Goal: Information Seeking & Learning: Understand process/instructions

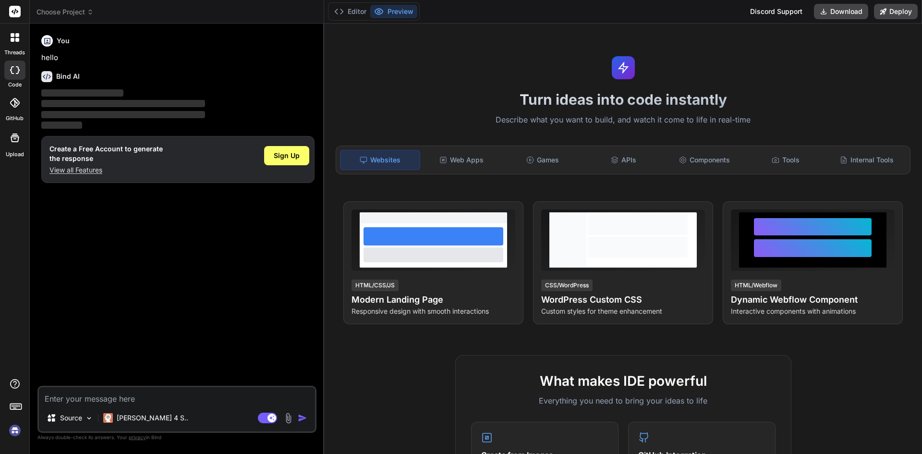
type textarea "x"
click at [99, 395] on textarea at bounding box center [177, 395] width 276 height 17
type textarea "C"
type textarea "x"
type textarea "Cr"
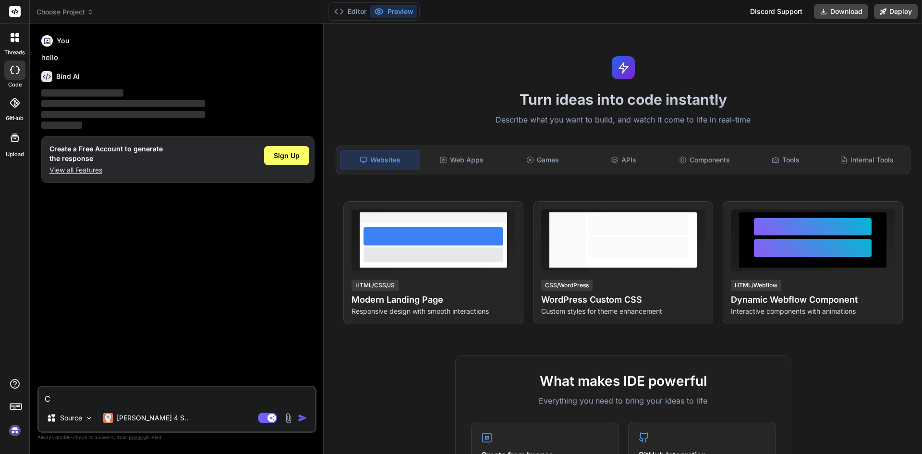
type textarea "x"
type textarea "Cre"
type textarea "x"
type textarea "Crea"
type textarea "x"
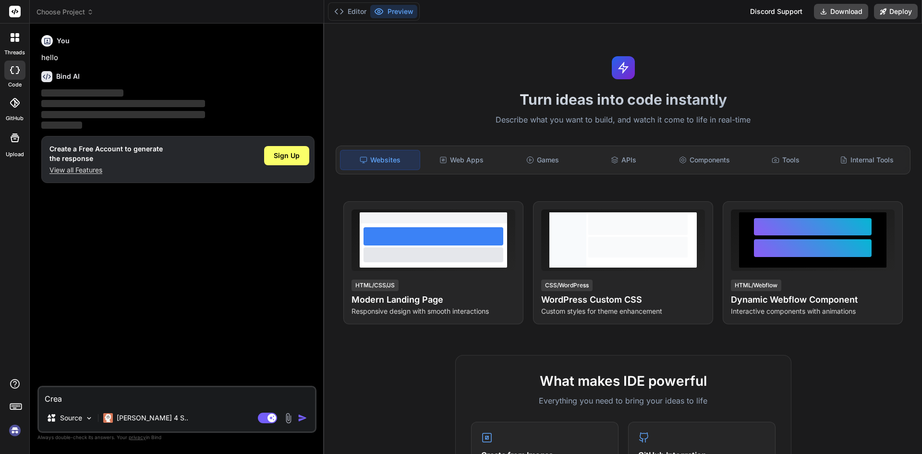
type textarea "Creat"
type textarea "x"
type textarea "Create"
type textarea "x"
type textarea "Create"
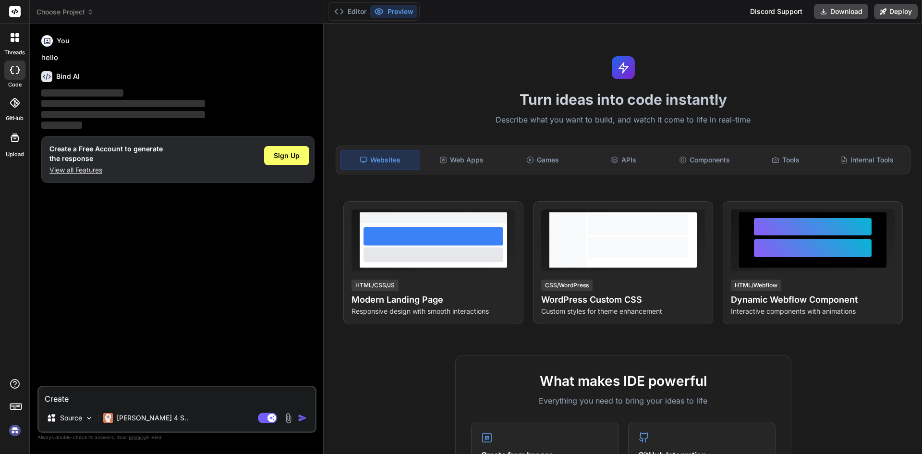
type textarea "x"
type textarea "Create a"
type textarea "x"
type textarea "Create a"
type textarea "x"
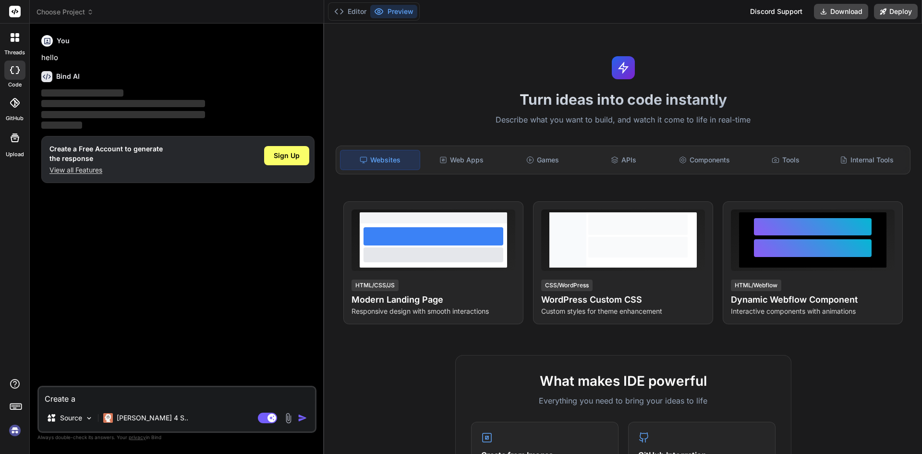
type textarea "Create a p"
type textarea "x"
type textarea "Create a py"
type textarea "x"
type textarea "Create a py"
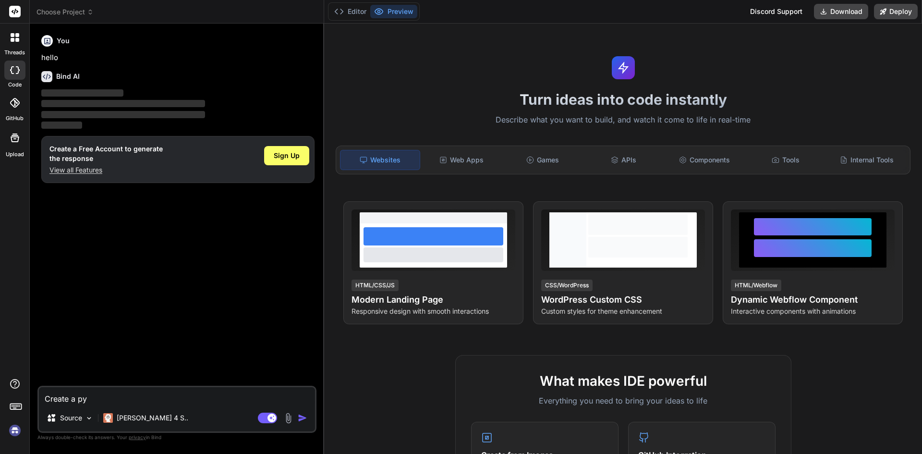
type textarea "x"
type textarea "Create a py t"
type textarea "x"
type textarea "Create a py te"
type textarea "x"
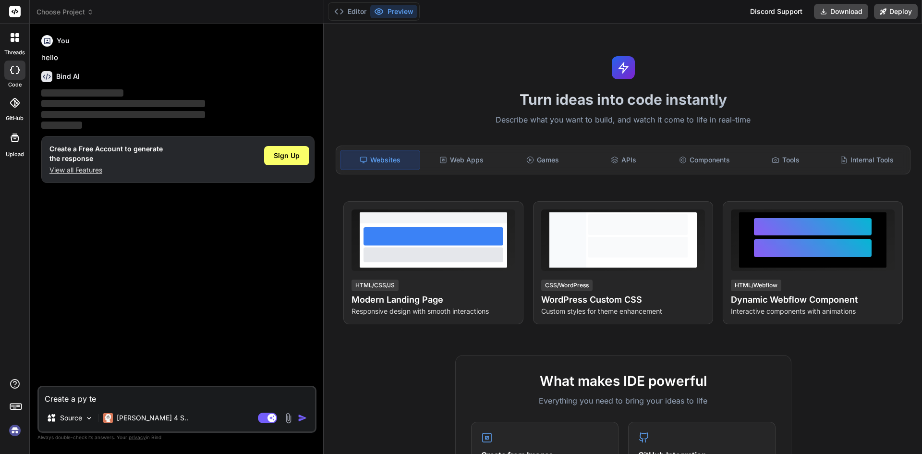
type textarea "Create a py tes"
type textarea "x"
type textarea "Create a py test"
type textarea "x"
type textarea "Create a py test"
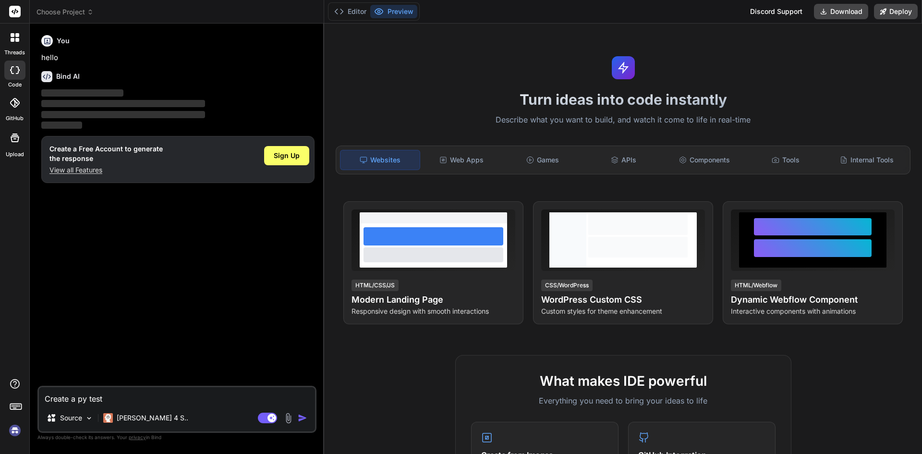
type textarea "x"
type textarea "Create a py test f"
type textarea "x"
type textarea "Create a py test fr"
type textarea "x"
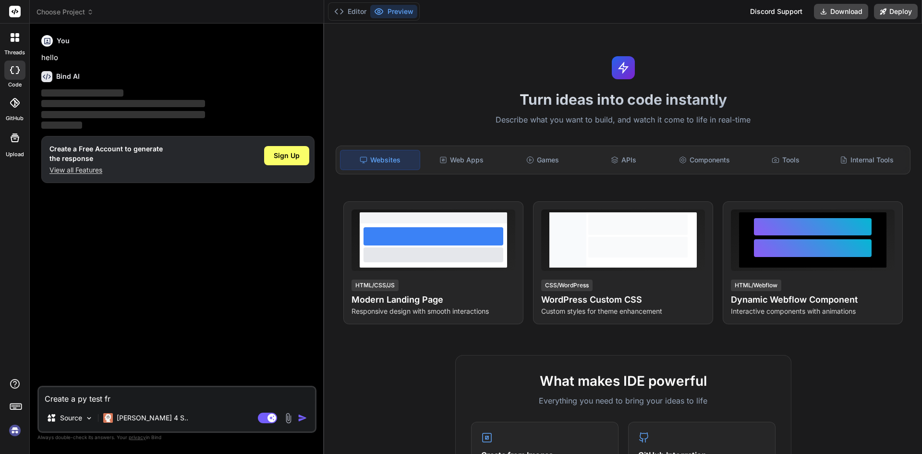
type textarea "Create a py test fra"
type textarea "x"
type textarea "Create a py test fram"
type textarea "x"
type textarea "Create a py test frame"
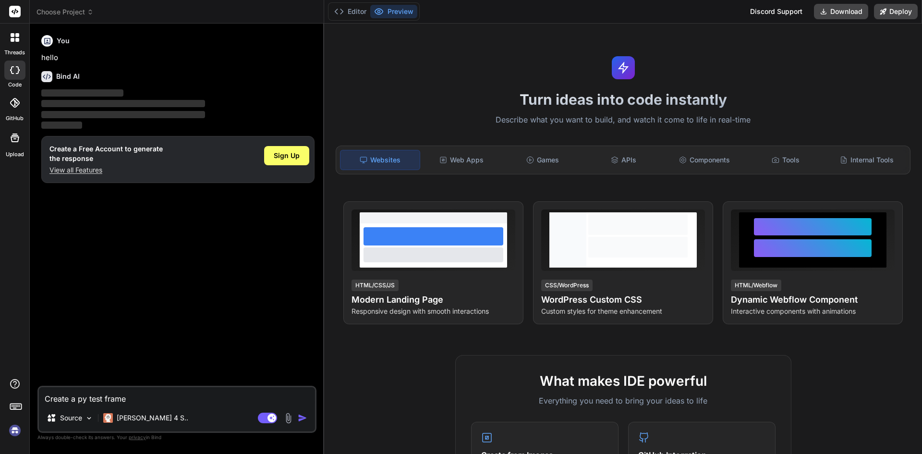
type textarea "x"
type textarea "Create a py test framew"
type textarea "x"
type textarea "Create a py test framewo"
type textarea "x"
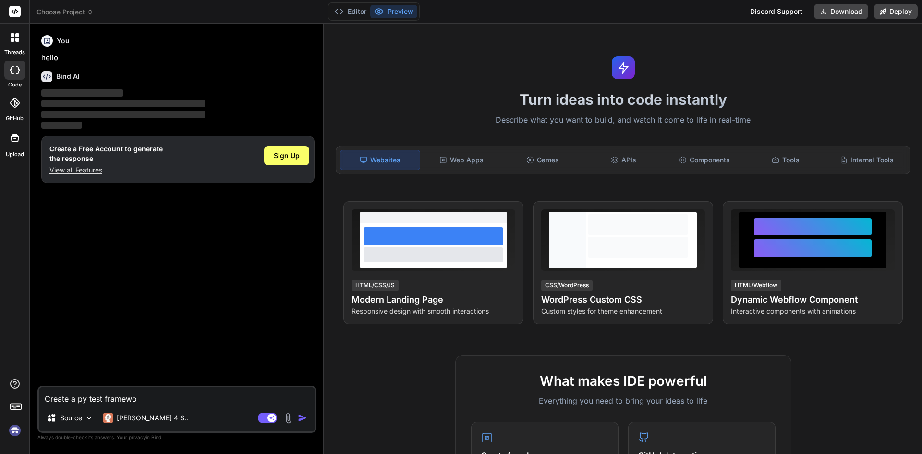
type textarea "Create a py test framewor"
type textarea "x"
type textarea "Create a py test framework"
type textarea "x"
type textarea "Create a py test framework"
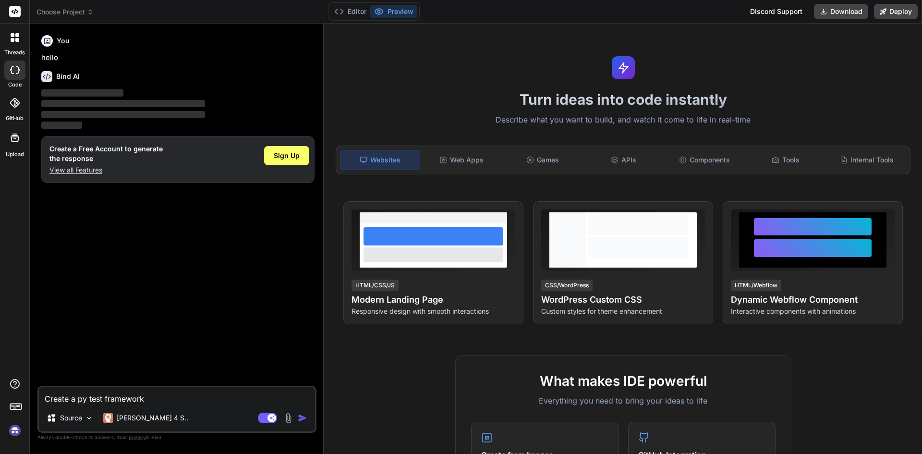
type textarea "x"
type textarea "Create a py test framework f"
type textarea "x"
type textarea "Create a py test framework fo"
type textarea "x"
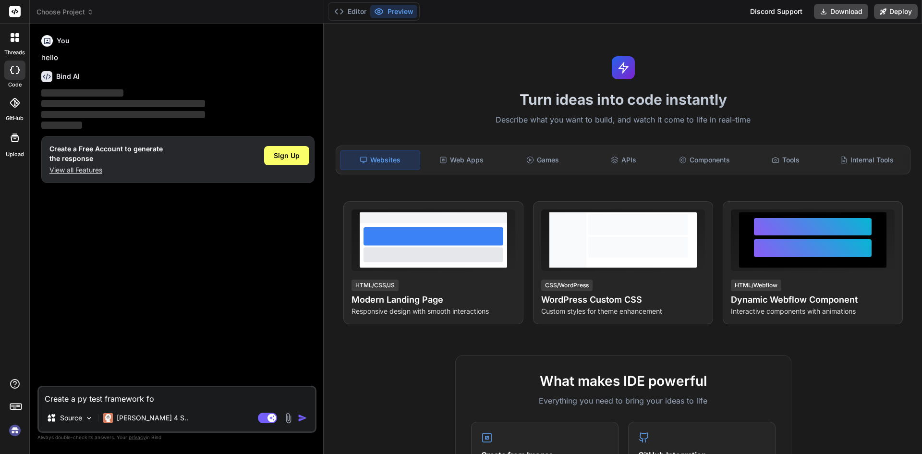
type textarea "Create a py test framework foe"
type textarea "x"
type textarea "Create a py test framework fo"
type textarea "x"
type textarea "Create a py test framework for"
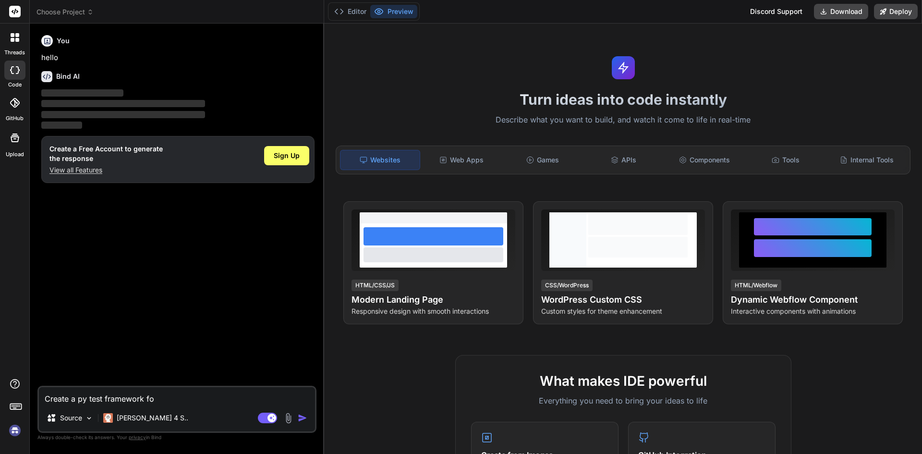
type textarea "x"
type textarea "Create a py test framework for"
type textarea "x"
click at [88, 393] on textarea "Create a py test framework for" at bounding box center [177, 395] width 276 height 17
type textarea "Create a [MEDICAL_DATA] framework for"
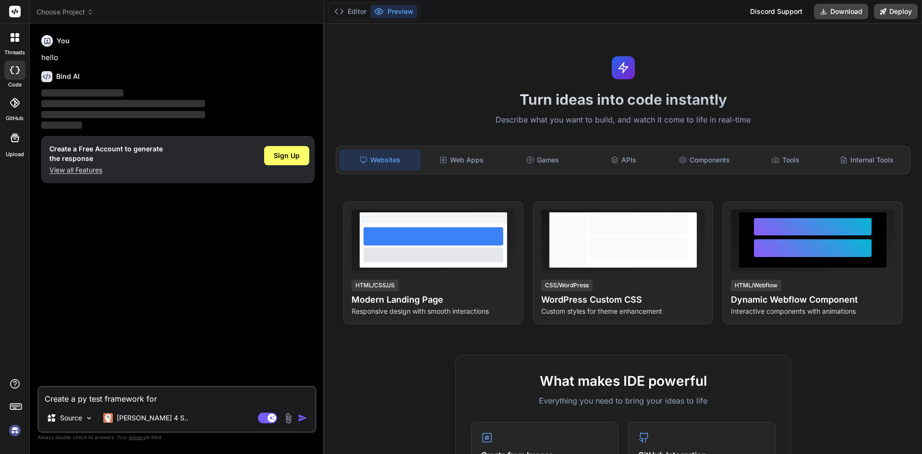
type textarea "x"
type textarea "Create a [MEDICAL_DATA] framework ufor"
type textarea "x"
type textarea "Create a [MEDICAL_DATA] framework usfor"
type textarea "x"
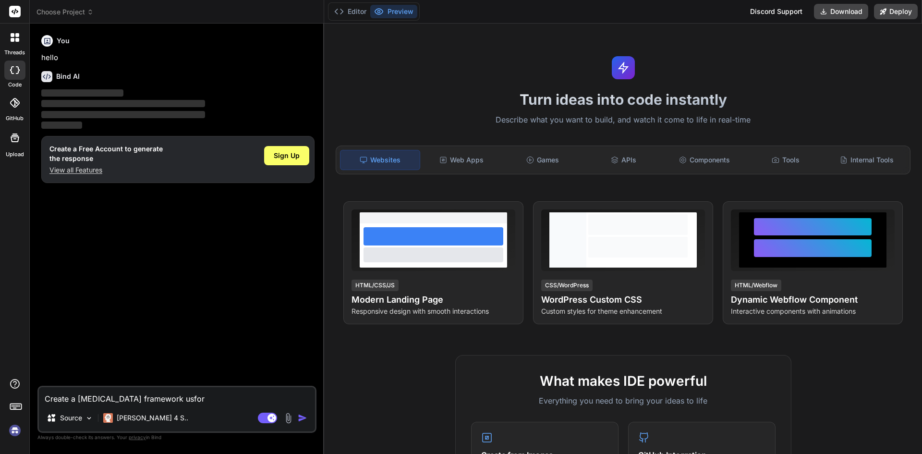
type textarea "Create a [MEDICAL_DATA] framework usifor"
type textarea "x"
type textarea "Create a [MEDICAL_DATA] framework usinfor"
type textarea "x"
type textarea "Create a [MEDICAL_DATA] framework usingfor"
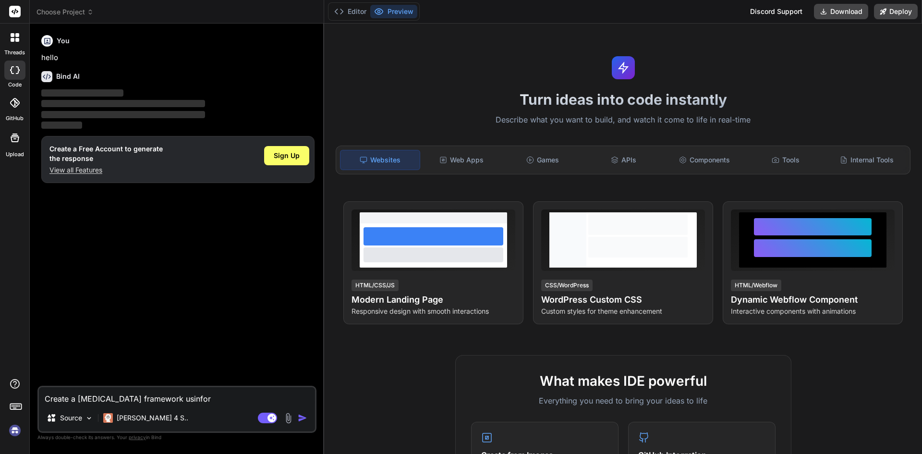
type textarea "x"
type textarea "Create a [MEDICAL_DATA] framework using for"
type textarea "x"
type textarea "Create a [MEDICAL_DATA] framework using pfor"
type textarea "x"
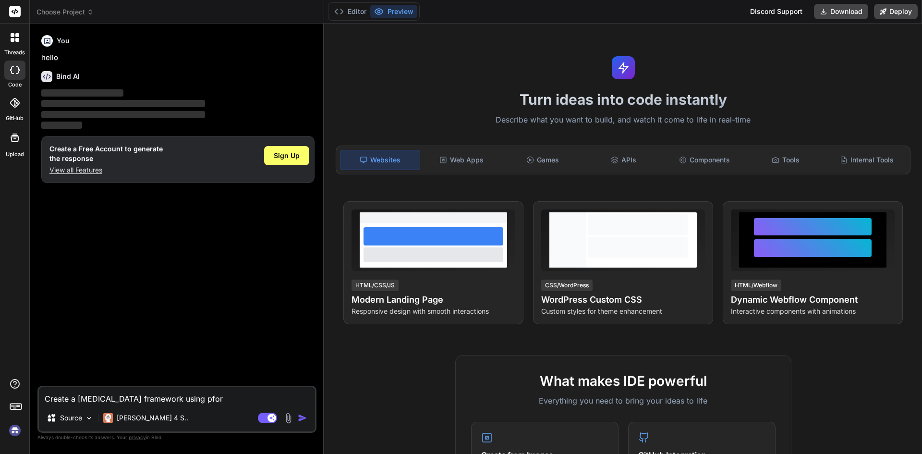
type textarea "Create a [MEDICAL_DATA] framework using pyfor"
type textarea "x"
type textarea "Create a [MEDICAL_DATA] framework using pytfor"
type textarea "x"
type textarea "Create a [MEDICAL_DATA] framework using pythfor"
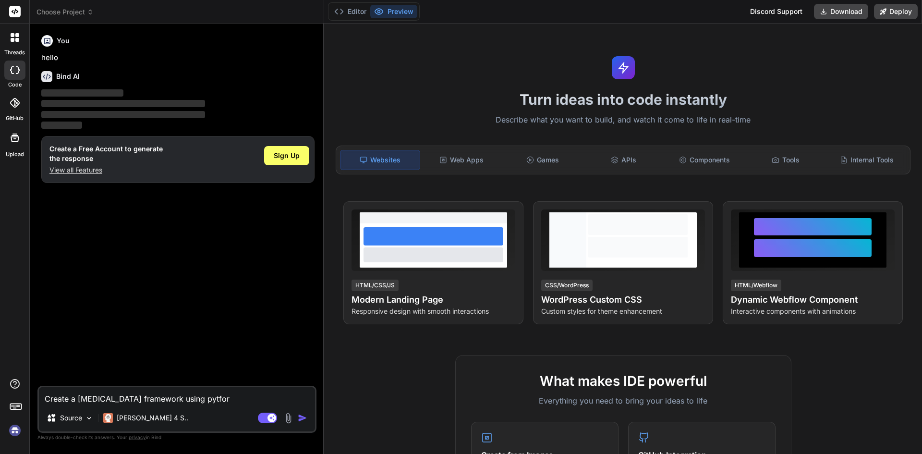
type textarea "x"
type textarea "Create a [MEDICAL_DATA] framework using pythofor"
type textarea "x"
type textarea "Create a [MEDICAL_DATA] framework using pythonfor"
type textarea "x"
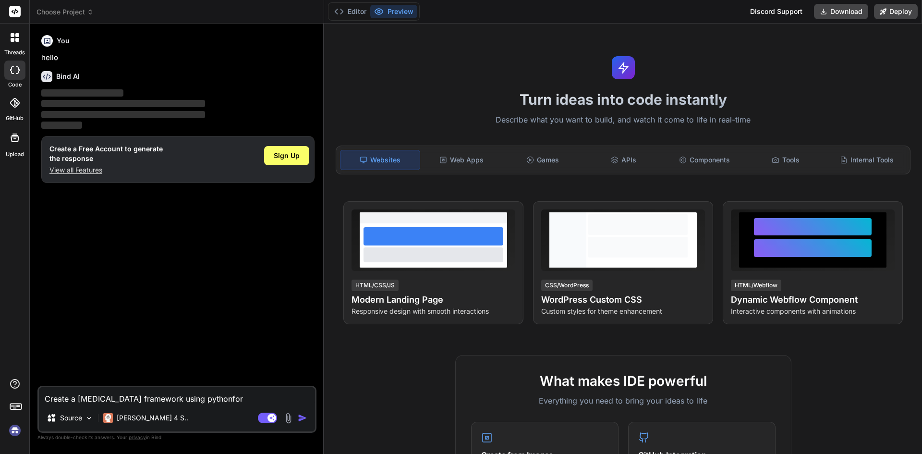
type textarea "Create a [MEDICAL_DATA] framework using python for"
type textarea "x"
type textarea "Create a [MEDICAL_DATA] framework using python sfor"
type textarea "x"
type textarea "Create a [MEDICAL_DATA] framework using python sefor"
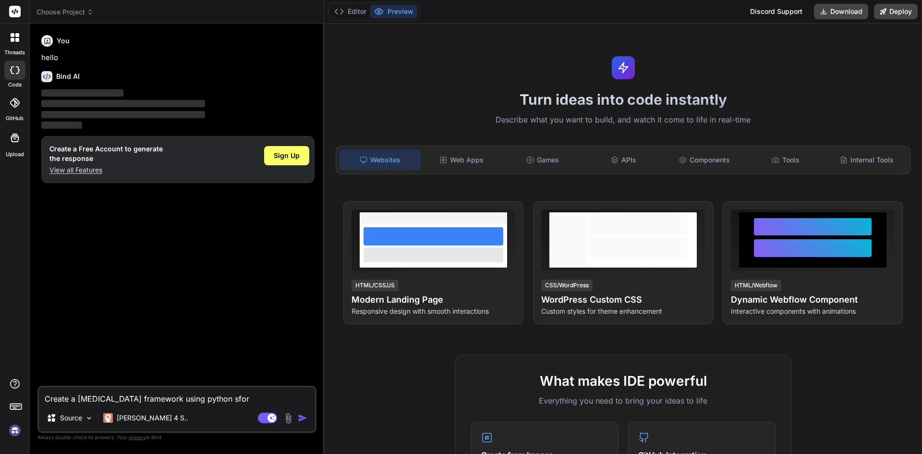
type textarea "x"
type textarea "Create a [MEDICAL_DATA] framework using python selfor"
type textarea "x"
type textarea "Create a [MEDICAL_DATA] framework using python selefor"
type textarea "x"
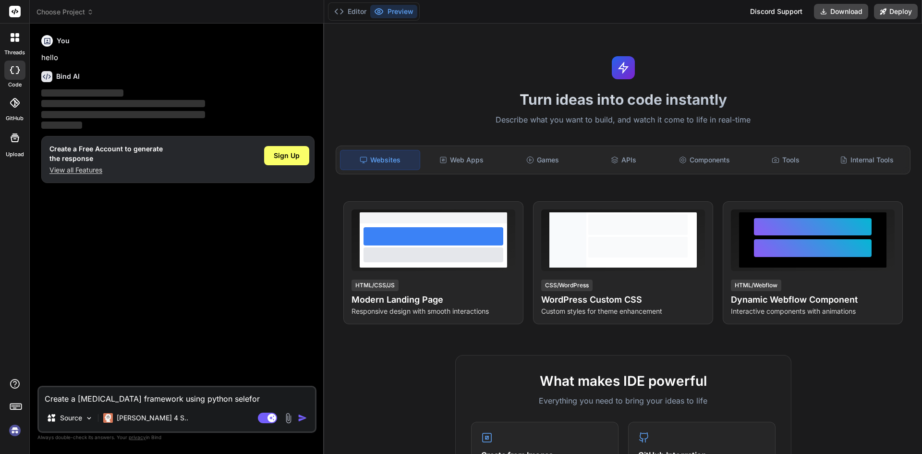
type textarea "Create a [MEDICAL_DATA] framework using python selenfor"
type textarea "x"
type textarea "Create a [MEDICAL_DATA] framework using python selenifor"
type textarea "x"
type textarea "Create a [MEDICAL_DATA] framework using python seleniufor"
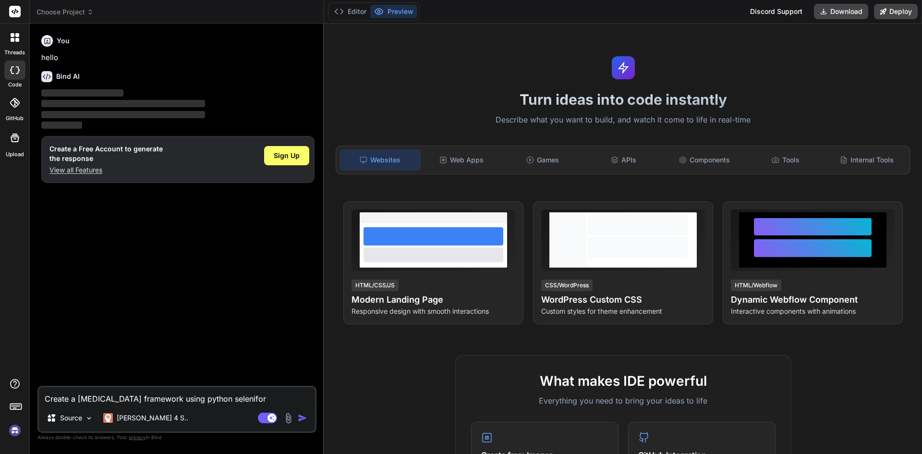
type textarea "x"
type textarea "Create a [MEDICAL_DATA] framework using python seleniumfor"
type textarea "x"
type textarea "Create a [MEDICAL_DATA] framework using python selenium for"
type textarea "x"
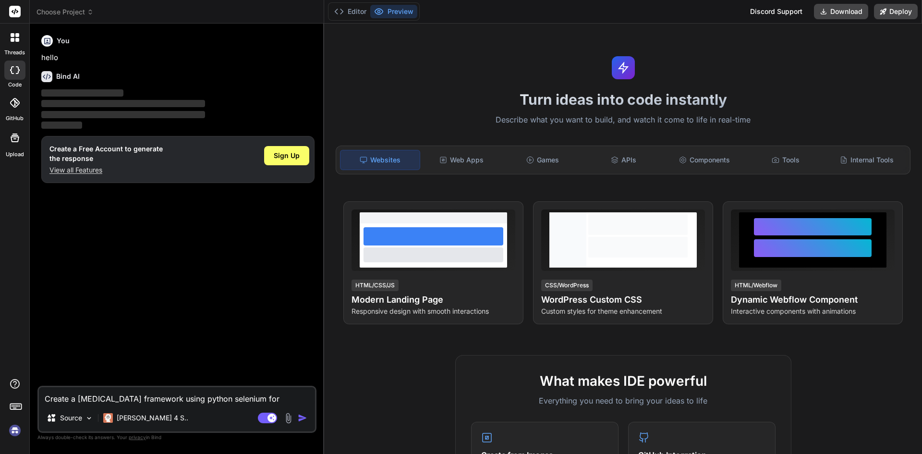
type textarea "Create a [MEDICAL_DATA] framework using python selenium for"
type textarea "x"
type textarea "Create a [MEDICAL_DATA] framework using python selenium for a"
type textarea "x"
type textarea "Create a [MEDICAL_DATA] framework using python selenium for ap"
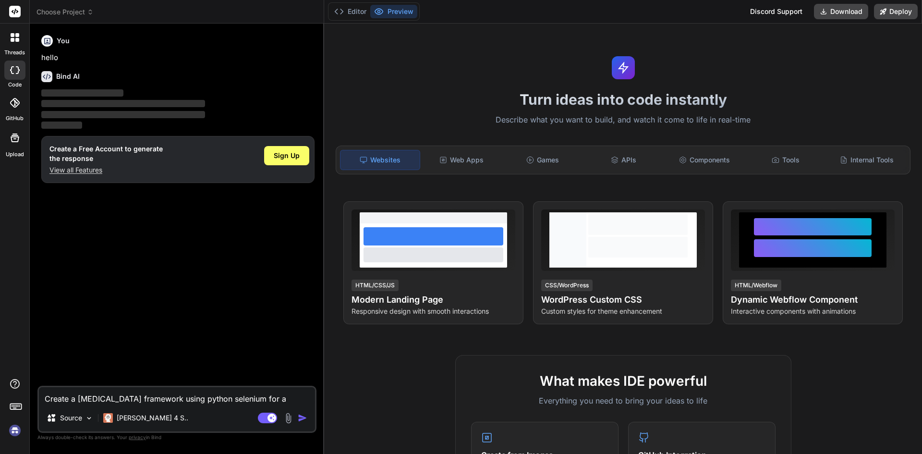
type textarea "x"
type textarea "Create a [MEDICAL_DATA] framework using python selenium for apr"
type textarea "x"
type textarea "Create a [MEDICAL_DATA] framework using python selenium for apro"
type textarea "x"
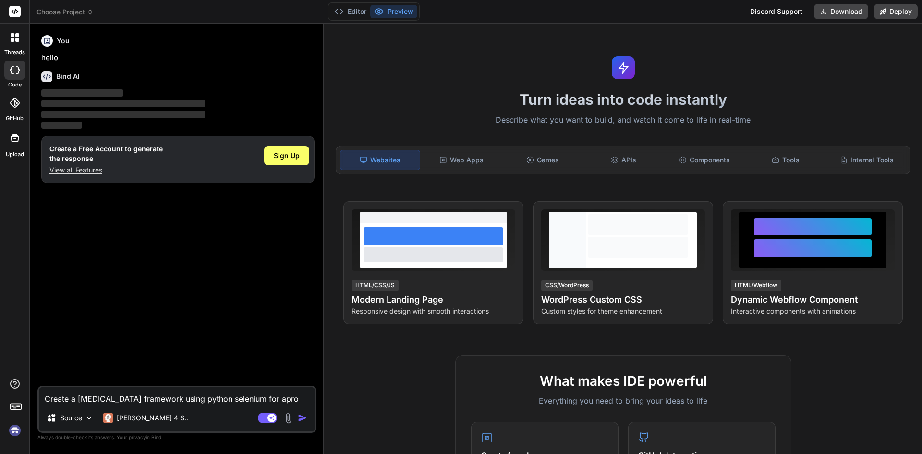
type textarea "Create a [MEDICAL_DATA] framework using python selenium for aproj"
type textarea "x"
type textarea "Create a [MEDICAL_DATA] framework using python selenium for aproje"
type textarea "x"
type textarea "Create a [MEDICAL_DATA] framework using python selenium for aprojec"
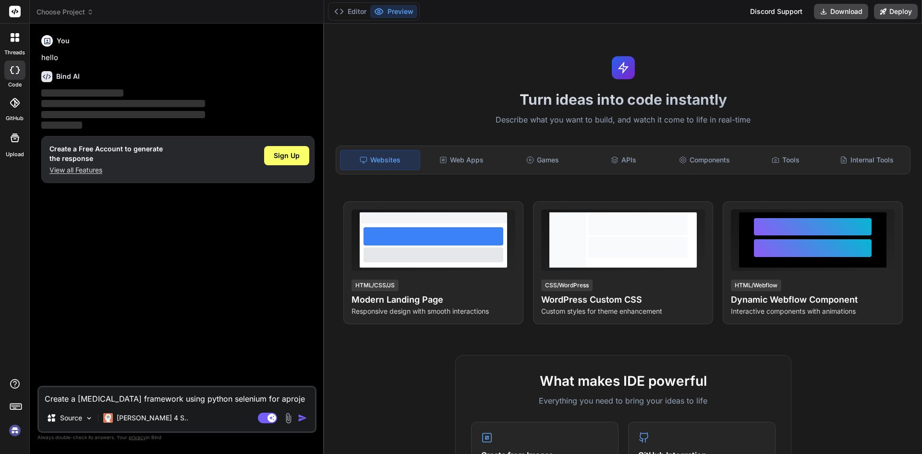
type textarea "x"
type textarea "Create a [MEDICAL_DATA] framework using python selenium for aproject"
type textarea "x"
type textarea "Create a [MEDICAL_DATA] framework using python selenium for aproject"
type textarea "x"
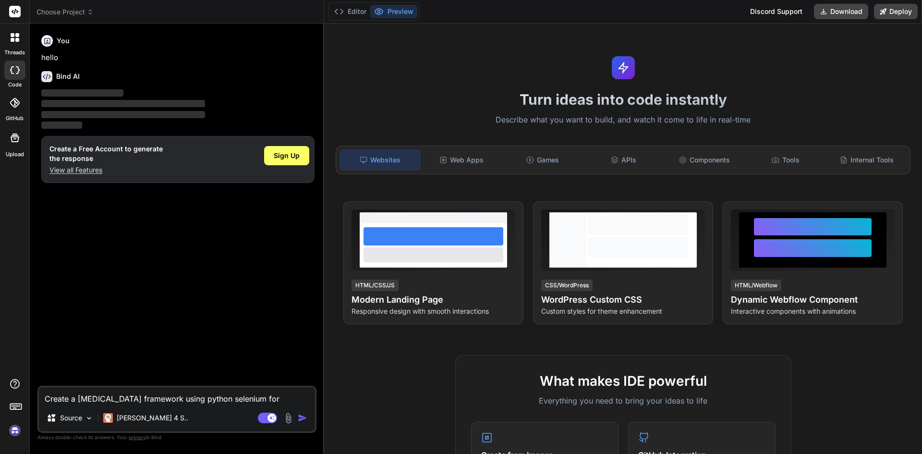
type textarea "Create a [MEDICAL_DATA] framework using python selenium for aproject s"
type textarea "x"
type textarea "Create a [MEDICAL_DATA] framework using python selenium for aproject si"
type textarea "x"
type textarea "Create a [MEDICAL_DATA] framework using python selenium for aproject sin"
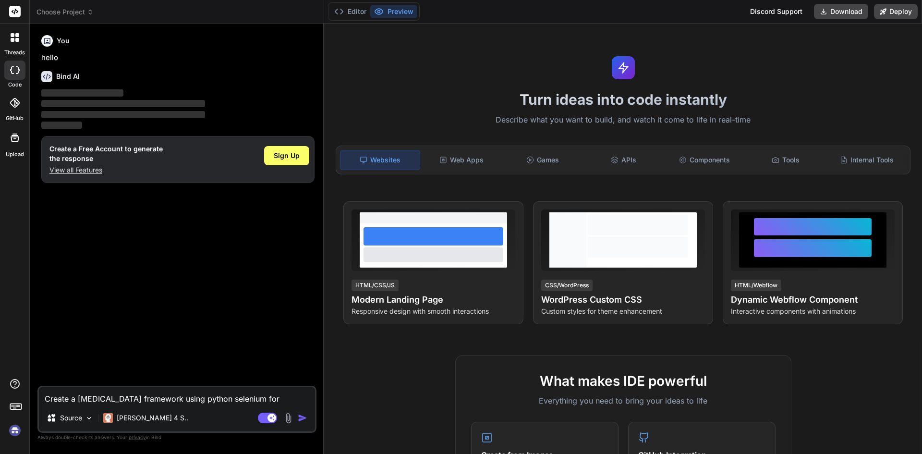
type textarea "x"
type textarea "Create a [MEDICAL_DATA] framework using python selenium for aproject sing"
type textarea "x"
type textarea "Create a [MEDICAL_DATA] framework using python selenium for aproject sing"
type textarea "x"
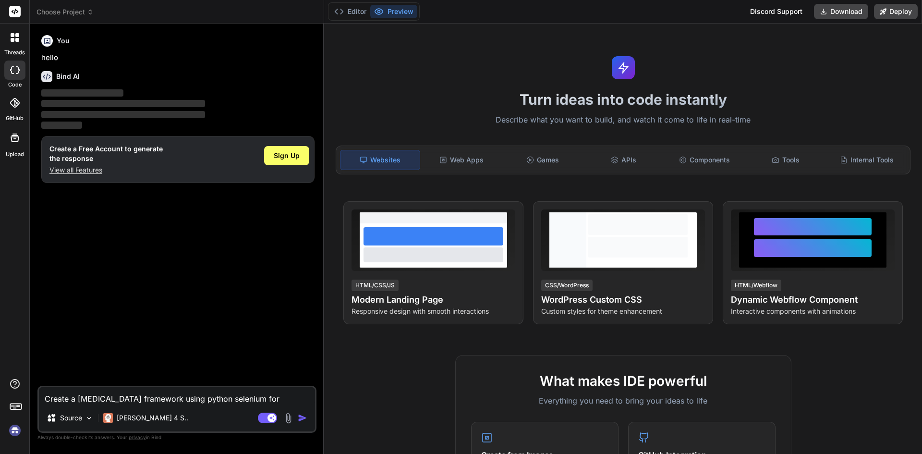
type textarea "Create a [MEDICAL_DATA] framework using python selenium for aproject sing"
type textarea "x"
type textarea "Create a [MEDICAL_DATA] framework using python selenium for aproject sin"
type textarea "x"
type textarea "Create a [MEDICAL_DATA] framework using python selenium for aproject si"
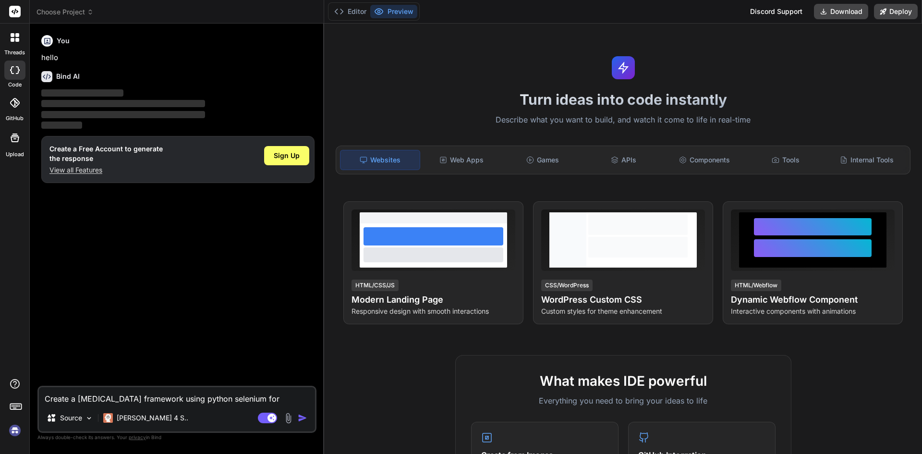
type textarea "x"
type textarea "Create a [MEDICAL_DATA] framework using python selenium for aproject s"
type textarea "x"
type textarea "Create a [MEDICAL_DATA] framework using python selenium for aproject"
type textarea "x"
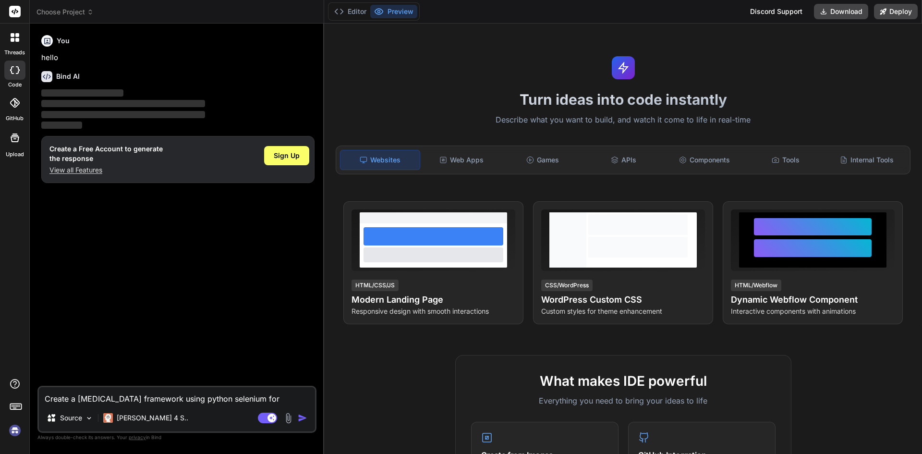
type textarea "Create a [MEDICAL_DATA] framework using python selenium for a project"
type textarea "x"
type textarea "Create a [MEDICAL_DATA] framework using python selenium for a project l"
type textarea "x"
type textarea "Create a [MEDICAL_DATA] framework using python selenium for a project lo"
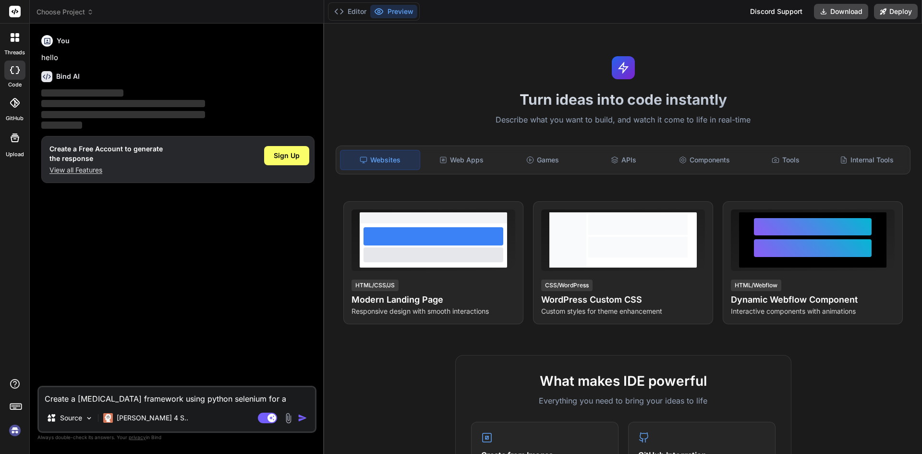
type textarea "x"
type textarea "Create a [MEDICAL_DATA] framework using python selenium for a project log"
type textarea "x"
type textarea "Create a [MEDICAL_DATA] framework using python selenium for a project log"
type textarea "x"
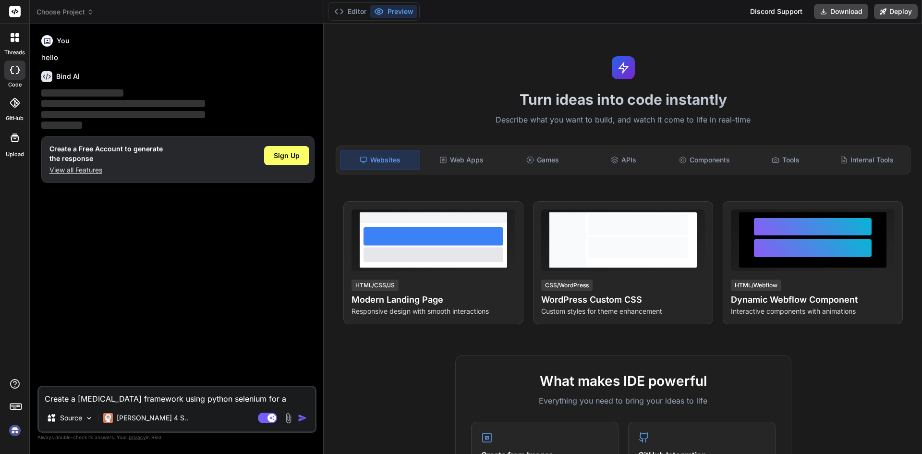
type textarea "Create a [MEDICAL_DATA] framework using python selenium for a project log i"
type textarea "x"
type textarea "Create a [MEDICAL_DATA] framework using python selenium for a project log in"
type textarea "x"
type textarea "Create a [MEDICAL_DATA] framework using python selenium for a project log in"
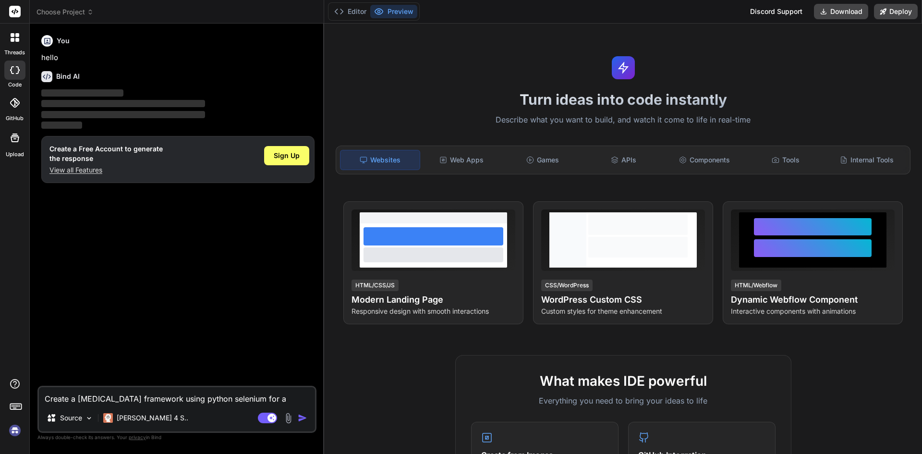
type textarea "x"
type textarea "Create a [MEDICAL_DATA] framework using python selenium for a project log in p"
type textarea "x"
type textarea "Create a [MEDICAL_DATA] framework using python selenium for a project log in pa"
type textarea "x"
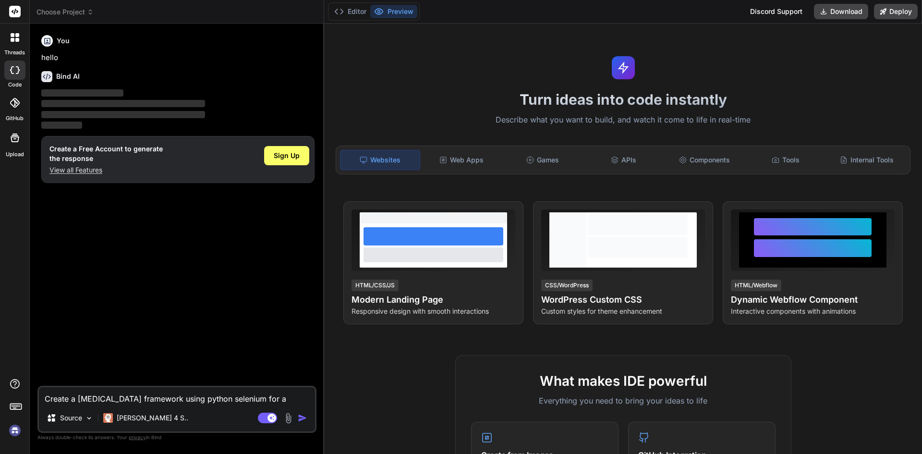
type textarea "Create a [MEDICAL_DATA] framework using python selenium for a project log in pag"
type textarea "x"
type textarea "Create a [MEDICAL_DATA] framework using python selenium for a project log in pa…"
type textarea "x"
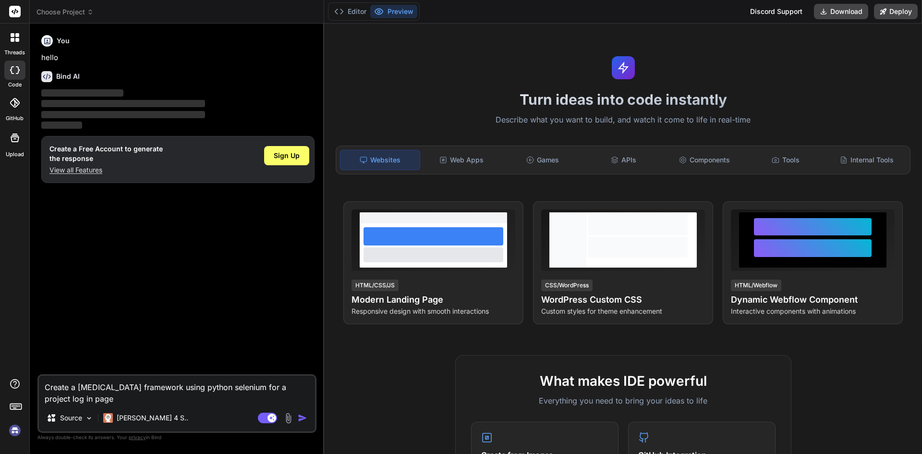
type textarea "Create a [MEDICAL_DATA] framework using python selenium for a project log in pa…"
type textarea "x"
type textarea "Create a [MEDICAL_DATA] framework using python selenium for a project log in pa…"
type textarea "x"
type textarea "Create a [MEDICAL_DATA] framework using python selenium for a project log in pa…"
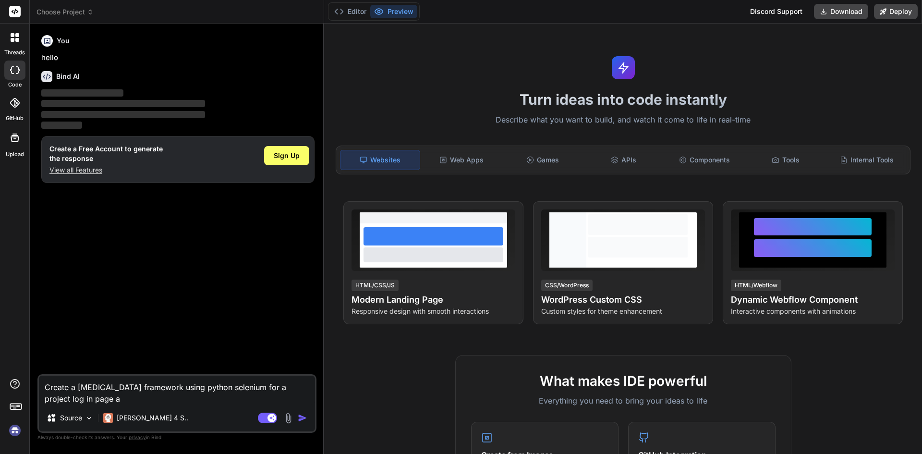
type textarea "x"
type textarea "Create a [MEDICAL_DATA] framework using python selenium for a project log in pa…"
type textarea "x"
type textarea "Create a [MEDICAL_DATA] framework using python selenium for a project log in pa…"
type textarea "x"
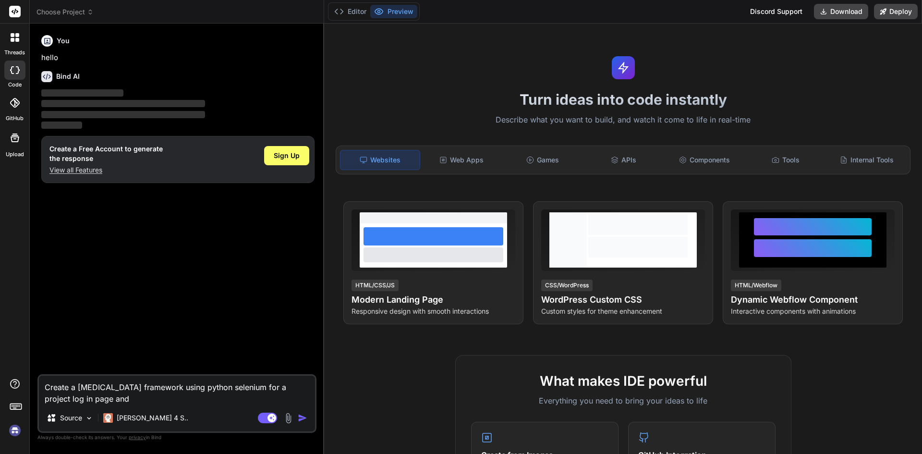
type textarea "Create a [MEDICAL_DATA] framework using python selenium for a project log in pa…"
type textarea "x"
type textarea "Create a [MEDICAL_DATA] framework using python selenium for a project log in pa…"
type textarea "x"
type textarea "Create a [MEDICAL_DATA] framework using python selenium for a project log in pa…"
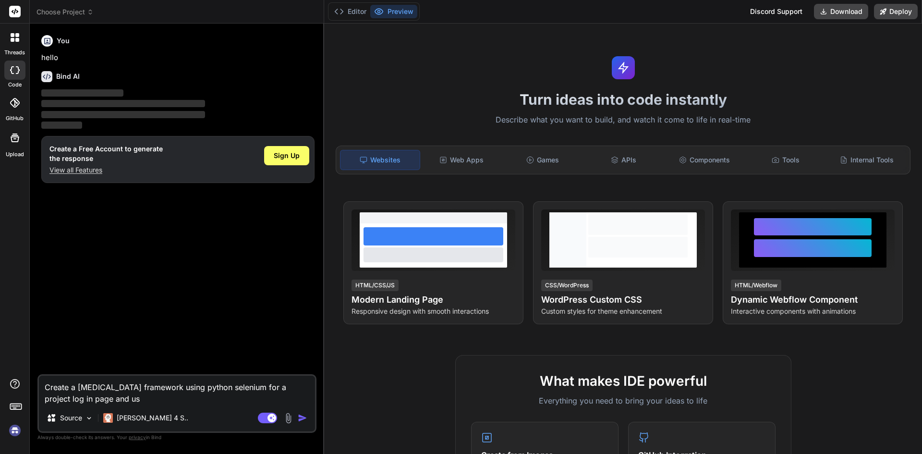
type textarea "x"
type textarea "Create a [MEDICAL_DATA] framework using python selenium for a project log in pa…"
type textarea "x"
type textarea "Create a [MEDICAL_DATA] framework using python selenium for a project log in pa…"
type textarea "x"
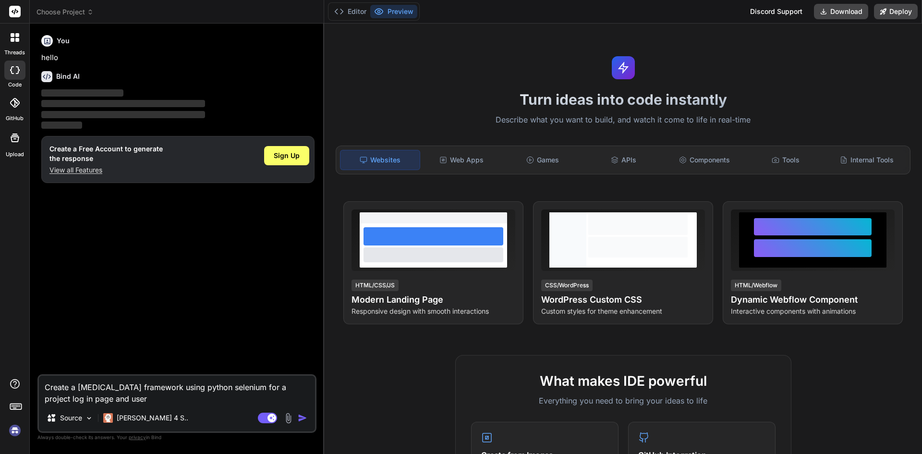
type textarea "Create a [MEDICAL_DATA] framework using python selenium for a project log in pa…"
type textarea "x"
type textarea "Create a [MEDICAL_DATA] framework using python selenium for a project log in pa…"
click at [303, 416] on img "button" at bounding box center [303, 418] width 10 height 10
click at [191, 246] on div "You hello Bind AI ‌ ‌ ‌ ‌ Create a Free Account to generate the response View a…" at bounding box center [177, 202] width 277 height 343
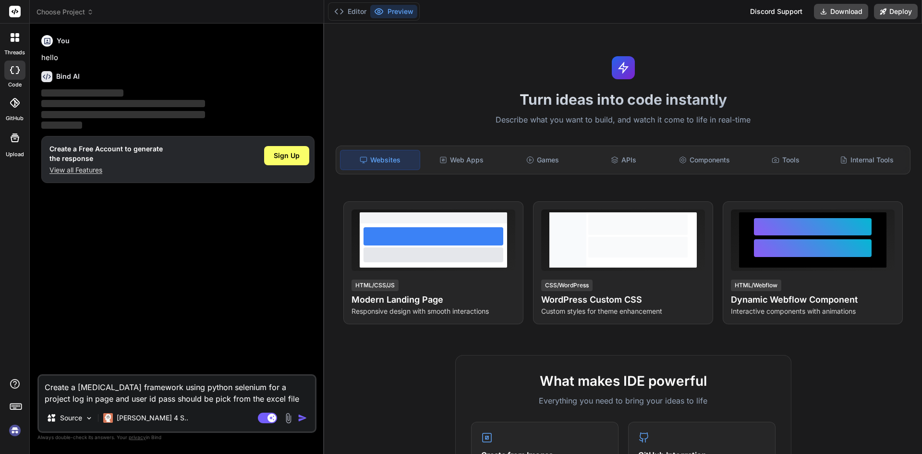
click at [298, 416] on img "button" at bounding box center [303, 418] width 10 height 10
click at [303, 418] on img "button" at bounding box center [303, 418] width 10 height 10
click at [297, 416] on div "Agent Mode. When this toggle is activated, AI automatically makes decisions, re…" at bounding box center [283, 418] width 55 height 12
click at [300, 417] on img "button" at bounding box center [303, 418] width 10 height 10
drag, startPoint x: 250, startPoint y: 397, endPoint x: 43, endPoint y: 385, distance: 207.2
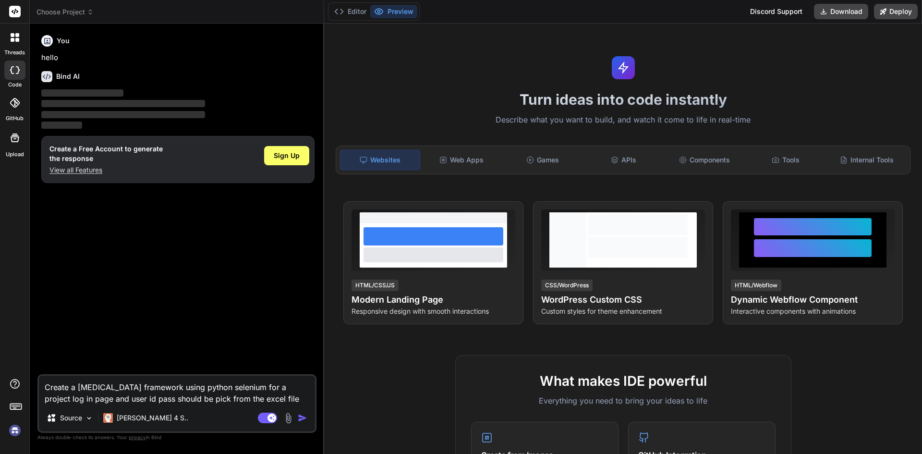
click at [43, 385] on textarea "Create a [MEDICAL_DATA] framework using python selenium for a project log in pa…" at bounding box center [177, 389] width 276 height 29
click at [351, 11] on button "Editor" at bounding box center [350, 11] width 40 height 13
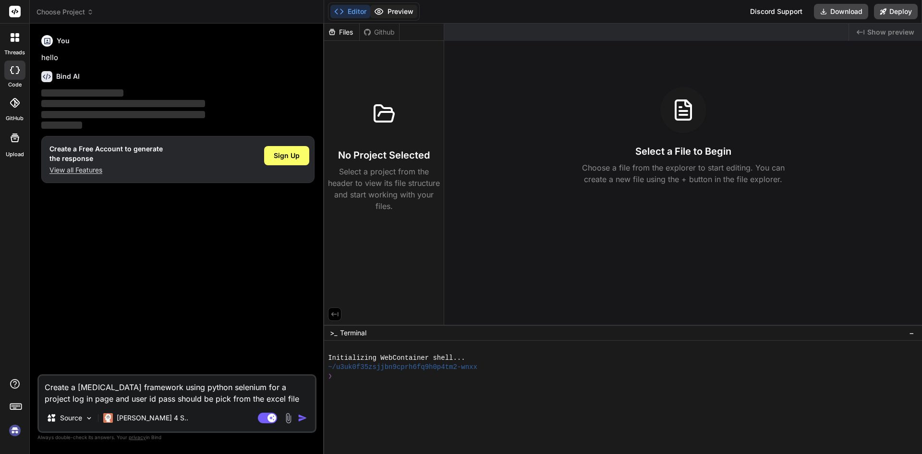
click at [403, 14] on button "Preview" at bounding box center [393, 11] width 47 height 13
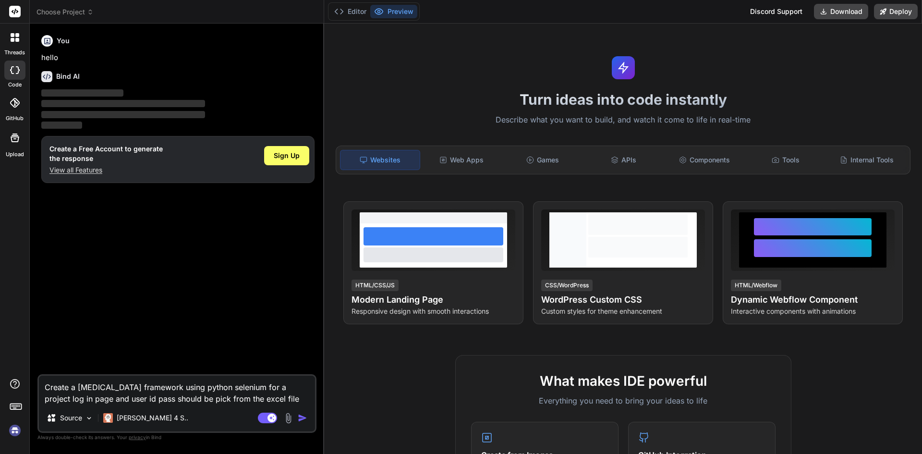
click at [299, 419] on img "button" at bounding box center [303, 418] width 10 height 10
click at [62, 419] on p "Source" at bounding box center [71, 418] width 22 height 10
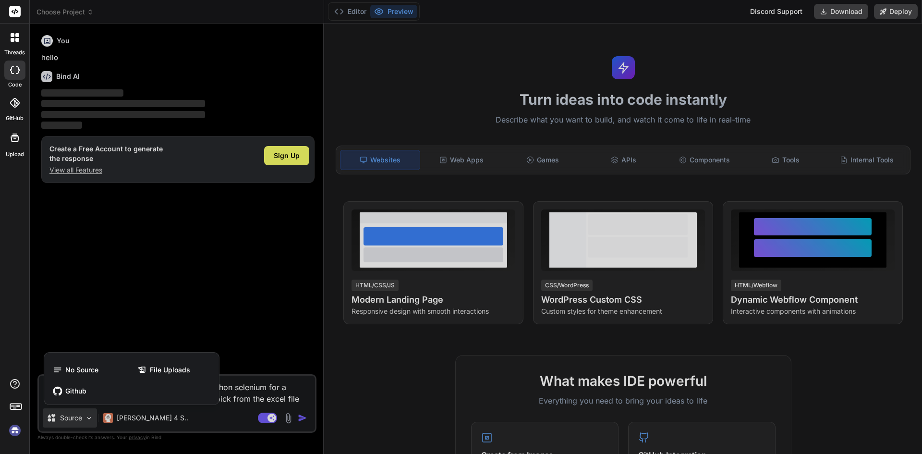
click at [141, 296] on div at bounding box center [461, 227] width 922 height 454
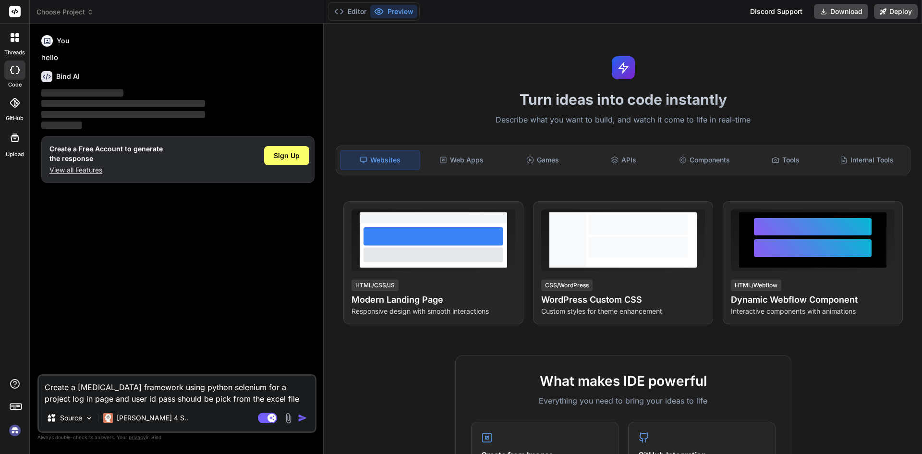
click at [300, 414] on img "button" at bounding box center [303, 418] width 10 height 10
click at [301, 417] on img "button" at bounding box center [303, 418] width 10 height 10
drag, startPoint x: 262, startPoint y: 399, endPoint x: 19, endPoint y: 380, distance: 243.1
click at [19, 380] on div "threads code GitHub Upload Documentation Blog Choose Project Created with Pixso…" at bounding box center [461, 227] width 922 height 454
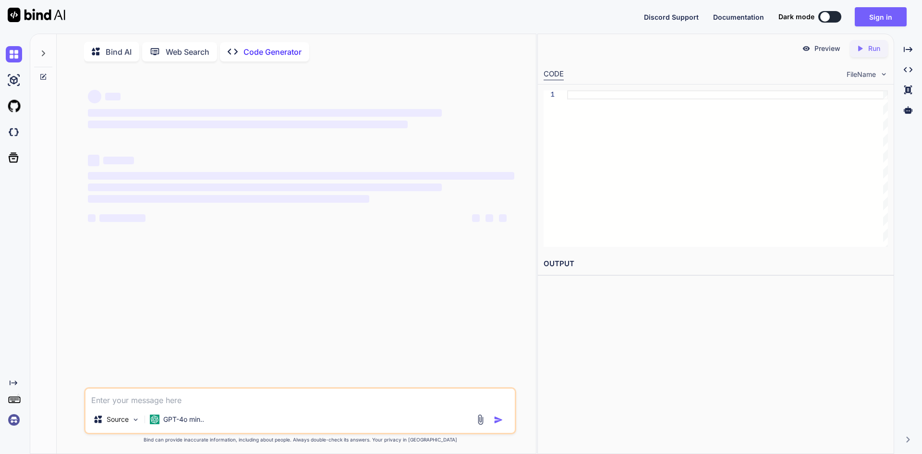
scroll to position [4, 0]
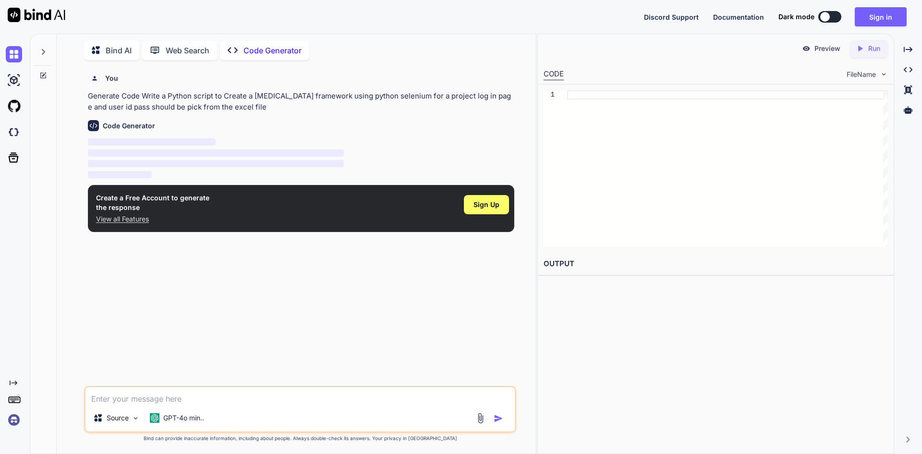
type textarea "x"
click at [481, 199] on div "Sign Up" at bounding box center [486, 204] width 45 height 19
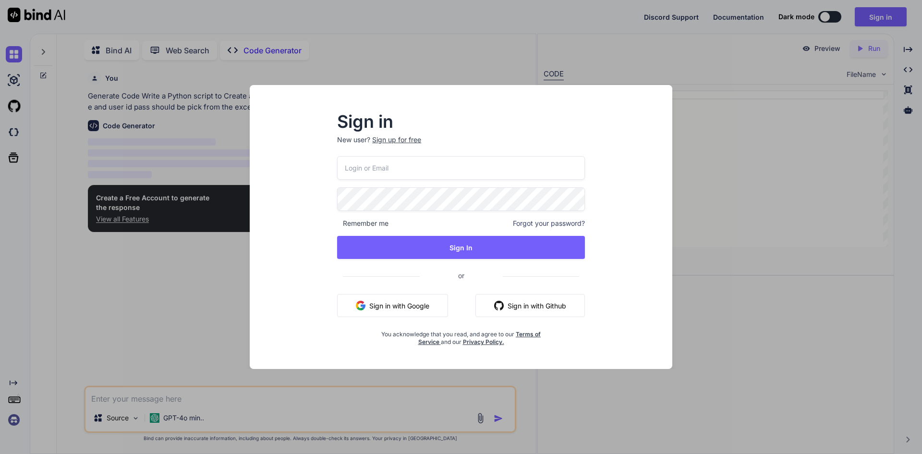
click at [396, 163] on input "email" at bounding box center [461, 168] width 248 height 24
type input "subha.silicon@gmail.com"
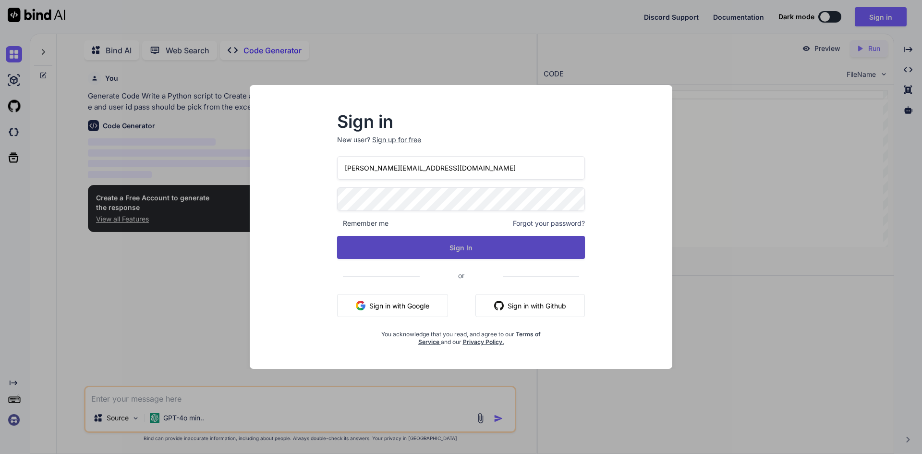
click at [472, 248] on button "Sign In" at bounding box center [461, 247] width 248 height 23
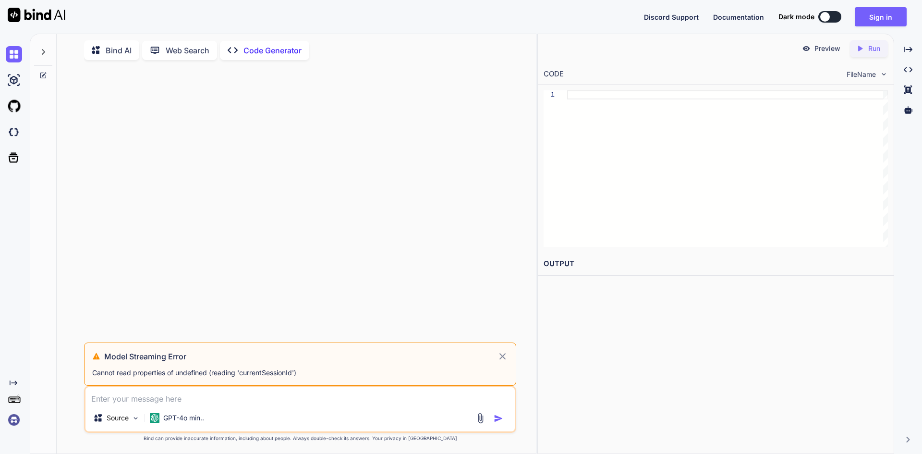
click at [504, 359] on icon at bounding box center [502, 356] width 7 height 7
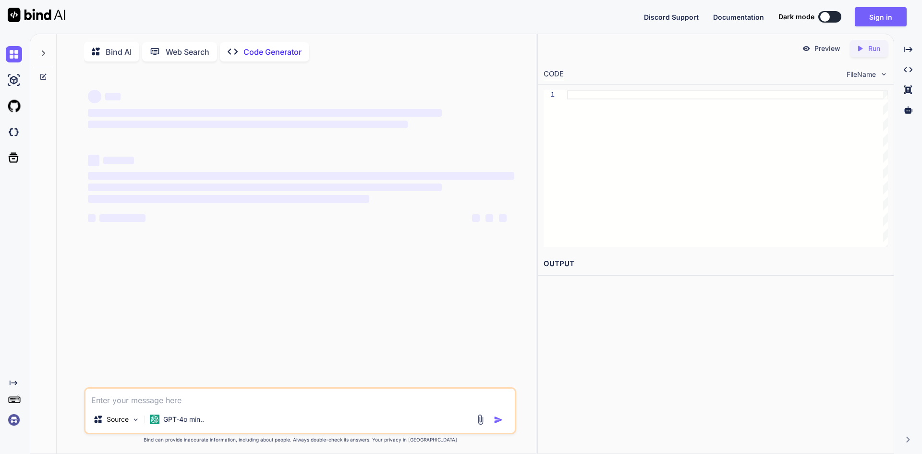
type textarea "x"
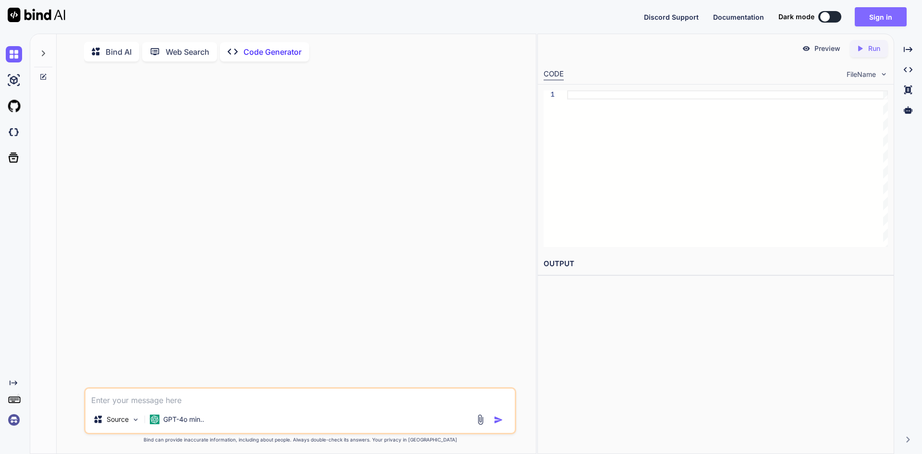
click at [868, 14] on button "Sign in" at bounding box center [880, 16] width 52 height 19
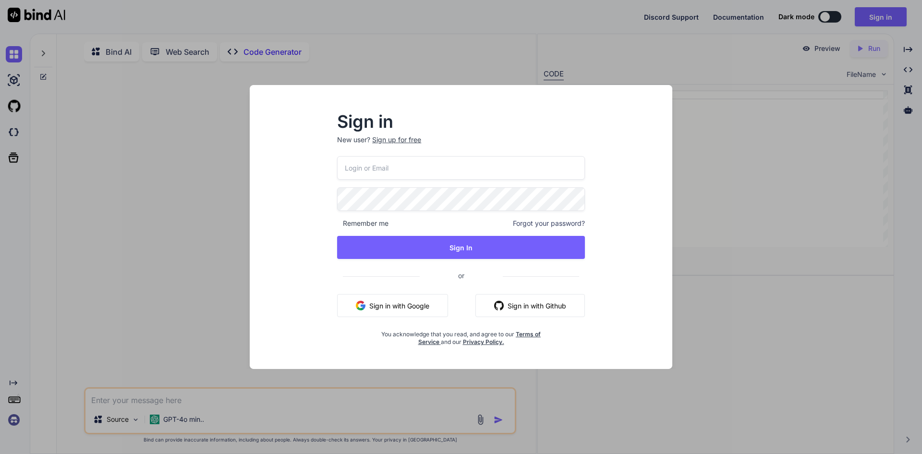
click at [421, 170] on input "email" at bounding box center [461, 168] width 248 height 24
type input "[PERSON_NAME][EMAIL_ADDRESS][DOMAIN_NAME]"
click at [448, 260] on div "subha.silicon@gmail.com Remember me Forgot your password? Sign In or Sign in wi…" at bounding box center [461, 251] width 248 height 190
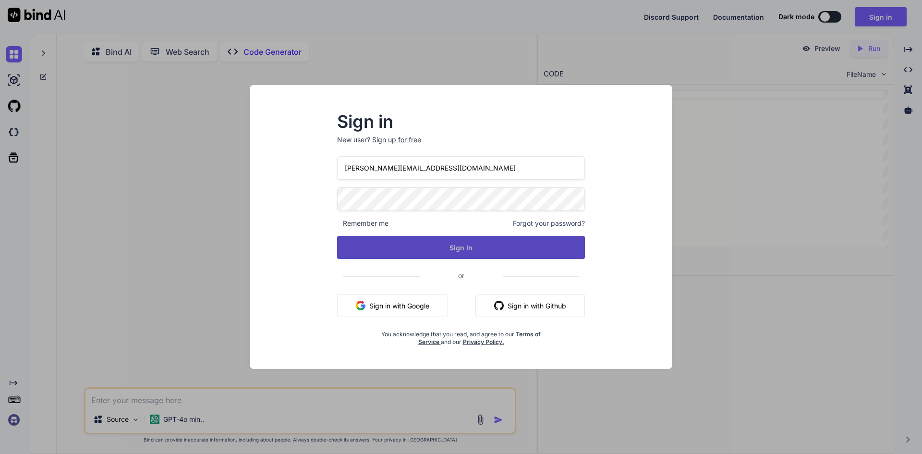
click at [450, 246] on button "Sign In" at bounding box center [461, 247] width 248 height 23
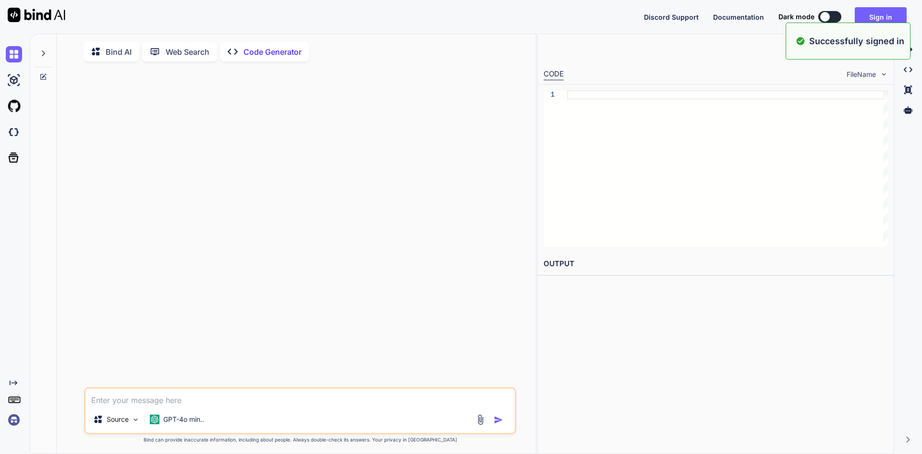
type textarea "x"
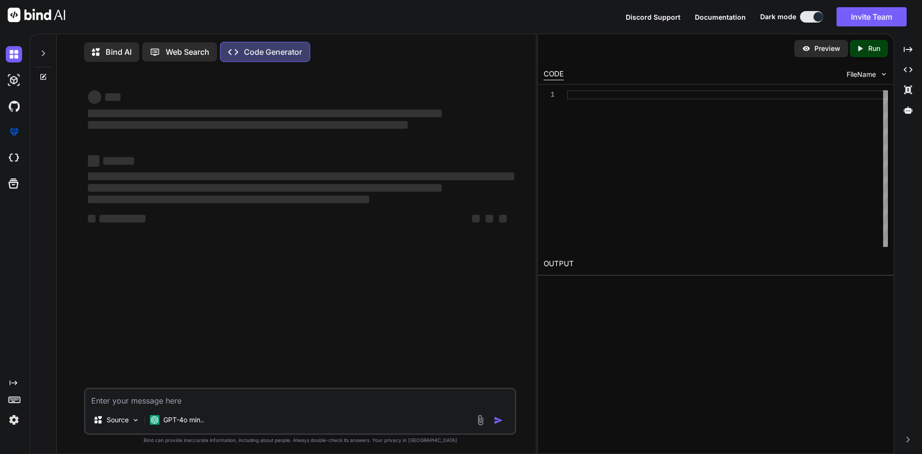
click at [130, 396] on textarea at bounding box center [299, 397] width 429 height 17
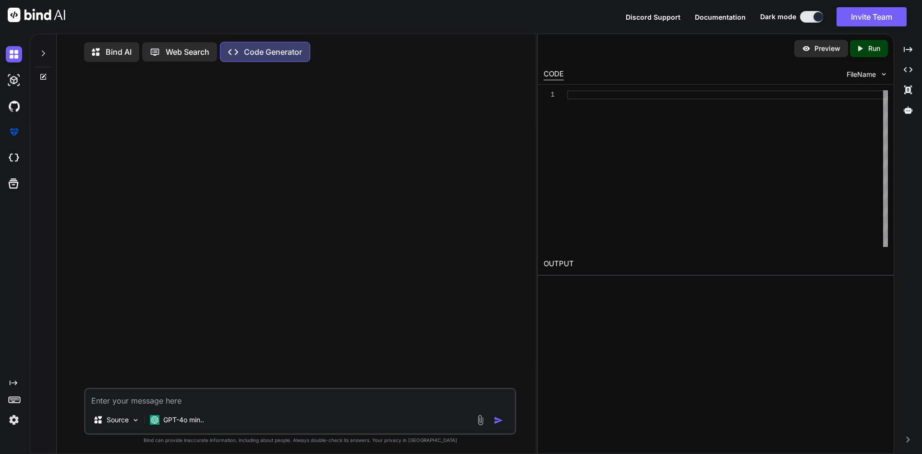
paste textarea "Create a [MEDICAL_DATA] framework using python selenium for a project log in pa…"
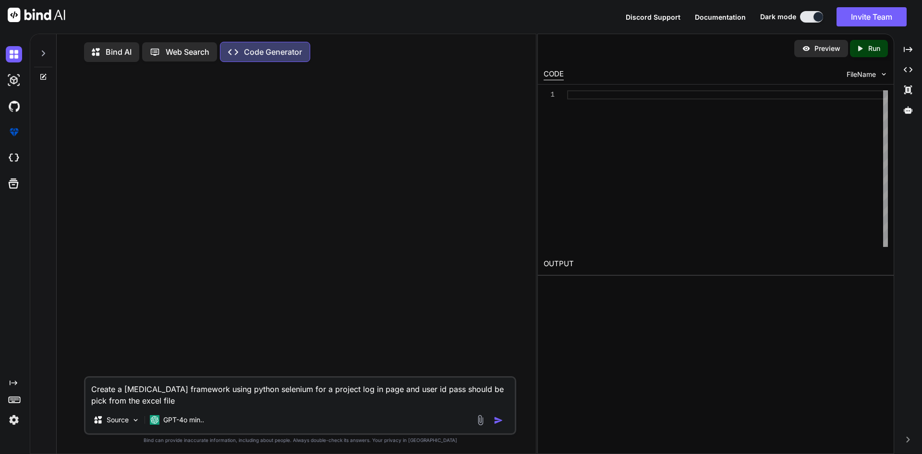
click at [405, 390] on textarea "Create a [MEDICAL_DATA] framework using python selenium for a project log in pa…" at bounding box center [299, 391] width 429 height 29
type textarea "Create a pytest framework using python selenium for a project log in page and u…"
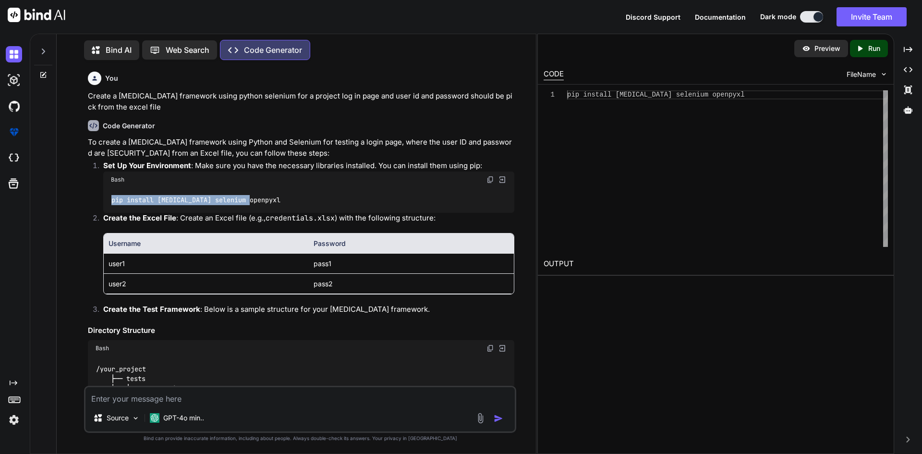
drag, startPoint x: 112, startPoint y: 200, endPoint x: 271, endPoint y: 204, distance: 159.4
click at [271, 204] on div "pip install pytest selenium openpyxl" at bounding box center [308, 200] width 411 height 25
copy code "pip install pytest selenium openpyxl"
click at [691, 189] on div "pip install pytest selenium openpyxl" at bounding box center [727, 168] width 321 height 156
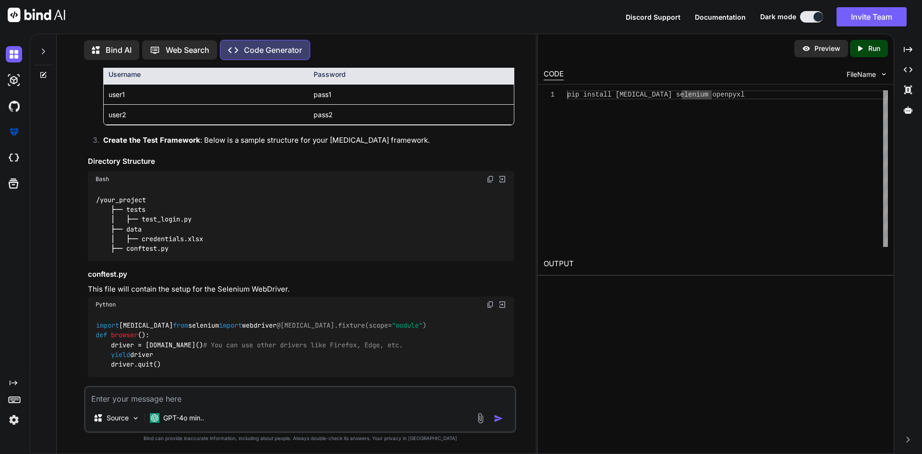
scroll to position [240, 0]
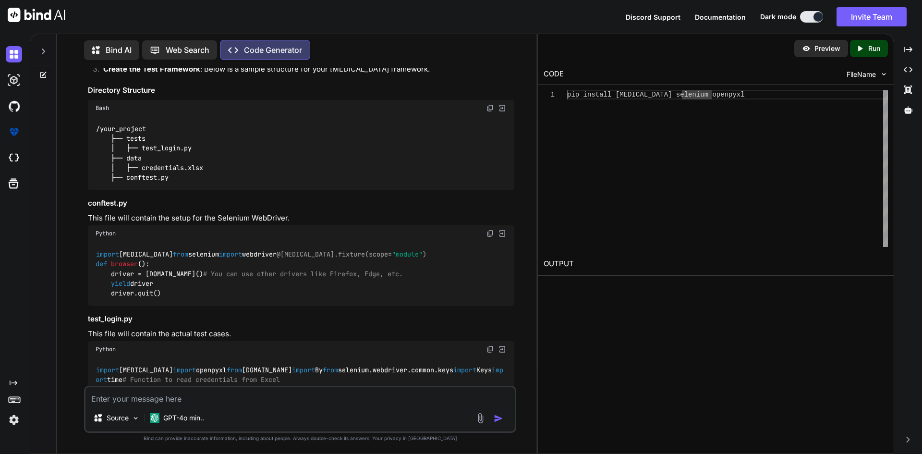
drag, startPoint x: 174, startPoint y: 320, endPoint x: 91, endPoint y: 252, distance: 107.5
click at [91, 252] on div "import pytest from selenium import webdriver @pytest.fixture( scope= "module" )…" at bounding box center [301, 273] width 426 height 64
copy code "import pytest from selenium import webdriver @pytest.fixture( scope= "module" )…"
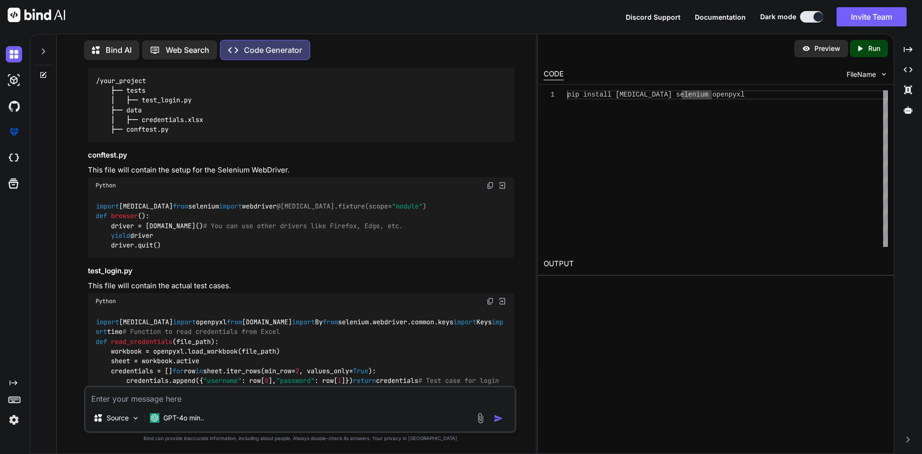
scroll to position [432, 0]
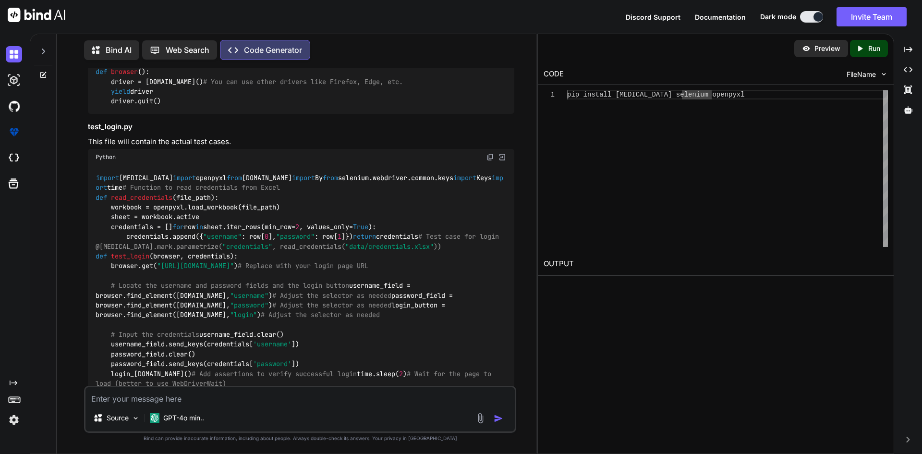
click at [90, 209] on div "import pytest import openpyxl from selenium.webdriver.common.by import By from …" at bounding box center [301, 285] width 426 height 240
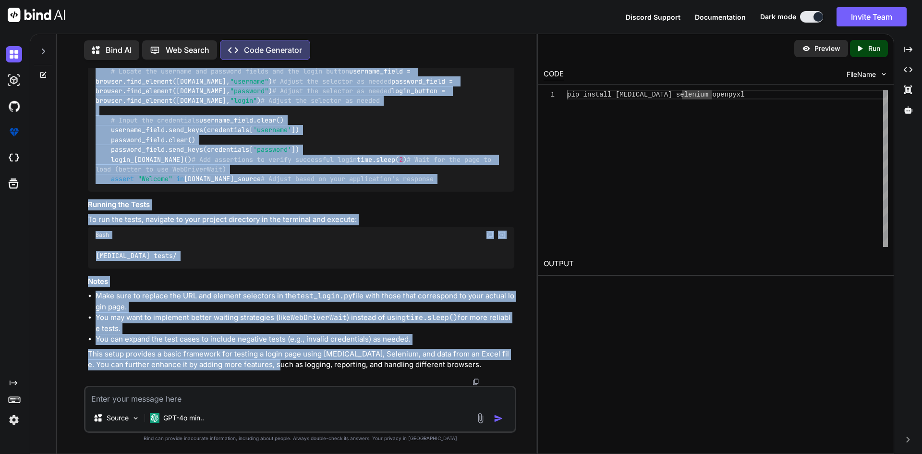
scroll to position [792, 0]
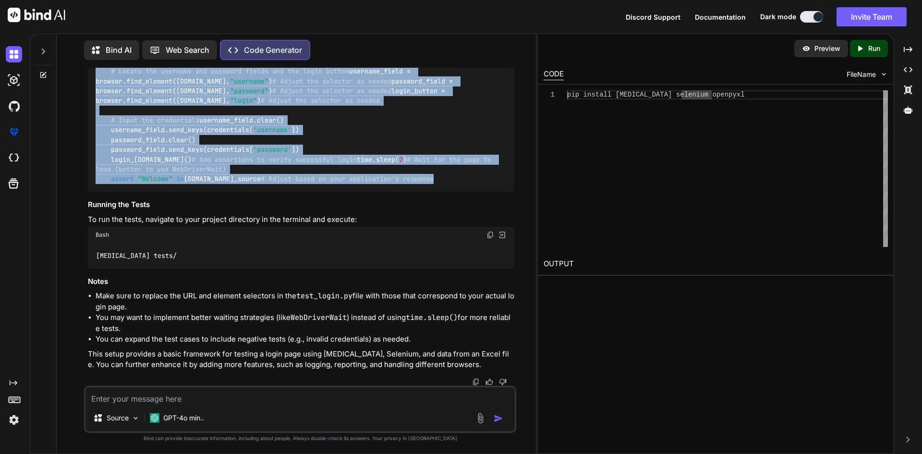
drag, startPoint x: 96, startPoint y: 206, endPoint x: 478, endPoint y: 178, distance: 382.7
click at [478, 178] on div "import pytest import openpyxl from selenium.webdriver.common.by import By from …" at bounding box center [301, 71] width 426 height 240
copy code "import pytest import openpyxl from selenium.webdriver.common.by import By from …"
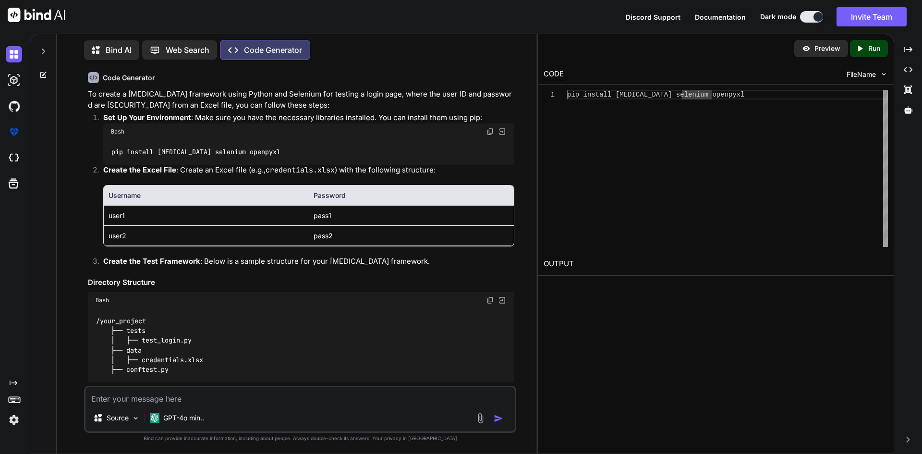
scroll to position [0, 0]
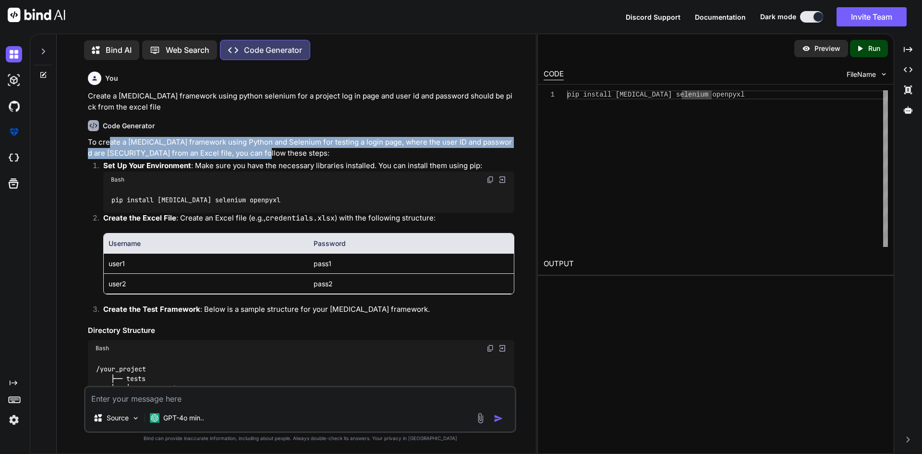
drag, startPoint x: 109, startPoint y: 144, endPoint x: 433, endPoint y: 156, distance: 323.7
click at [433, 156] on p "To create a pytest framework using Python and Selenium for testing a login page…" at bounding box center [301, 148] width 426 height 22
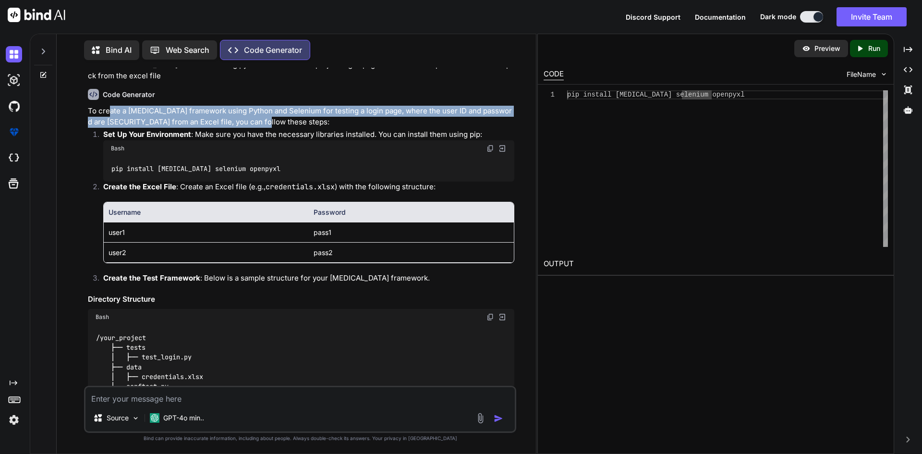
scroll to position [48, 0]
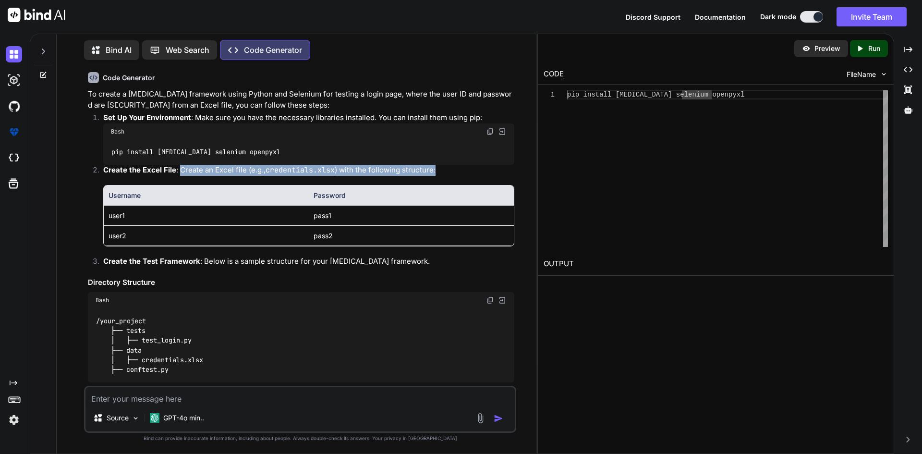
drag, startPoint x: 178, startPoint y: 170, endPoint x: 433, endPoint y: 175, distance: 255.4
click at [433, 175] on p "Create the Excel File : Create an Excel file (e.g., credentials.xlsx ) with the…" at bounding box center [308, 170] width 411 height 11
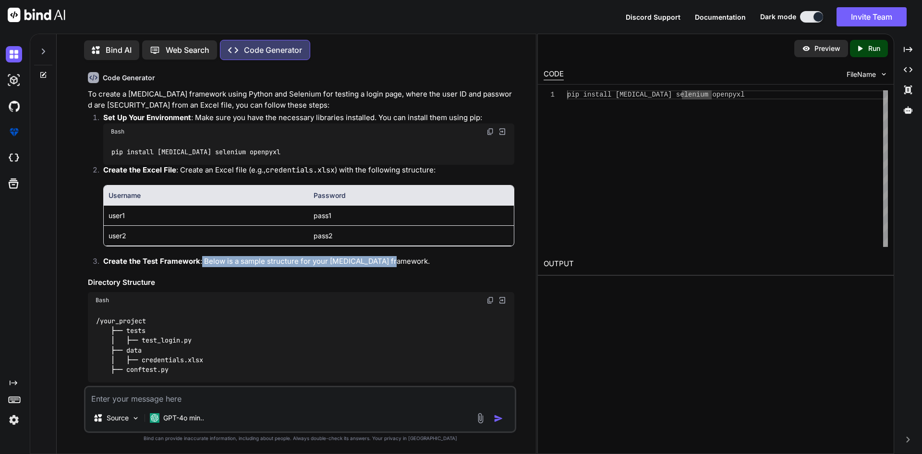
drag, startPoint x: 199, startPoint y: 263, endPoint x: 395, endPoint y: 265, distance: 195.4
click at [395, 265] on p "Create the Test Framework : Below is a sample structure for your pytest framewo…" at bounding box center [308, 261] width 411 height 11
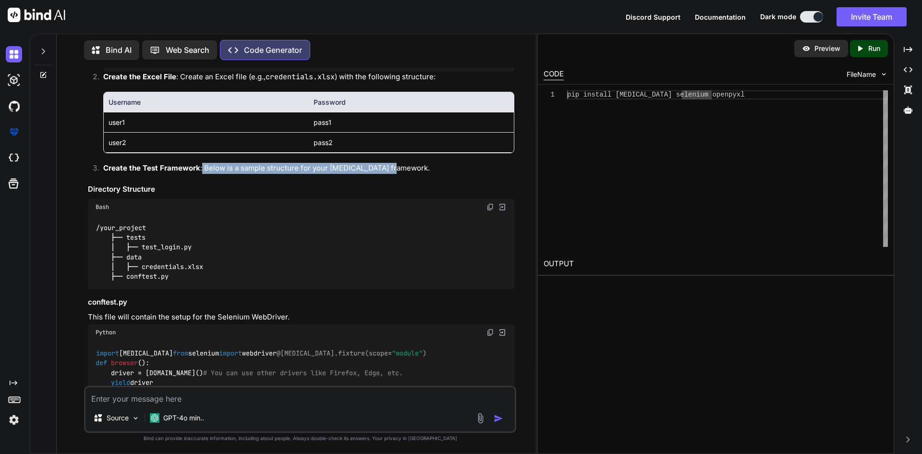
scroll to position [144, 0]
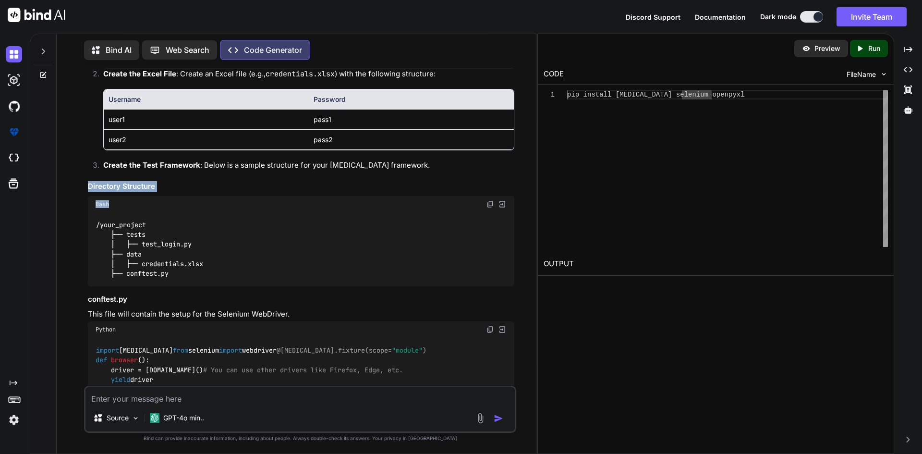
drag, startPoint x: 84, startPoint y: 183, endPoint x: 175, endPoint y: 246, distance: 111.2
click at [165, 193] on div "You Create a pytest framework using python selenium for a project log in page a…" at bounding box center [300, 260] width 432 height 385
click at [232, 263] on div "/your_project ├── tests │ ├── test_login.py ├── data │ ├── credentials.xlsx ├──…" at bounding box center [301, 249] width 426 height 74
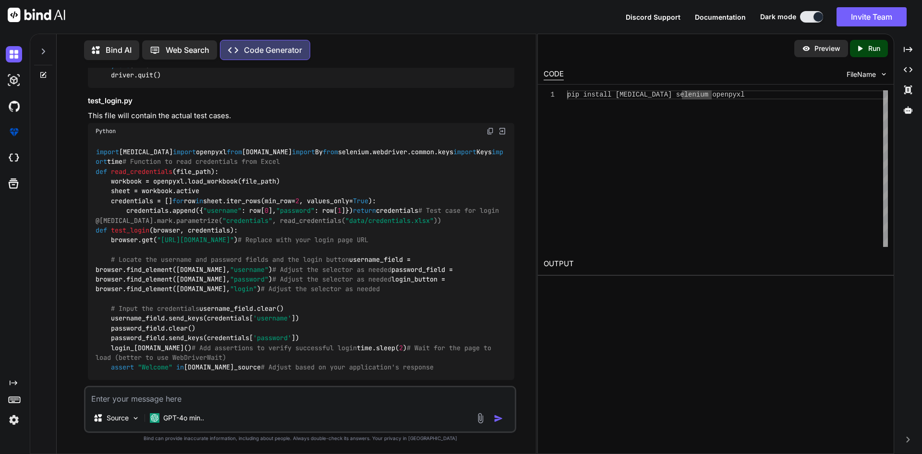
scroll to position [432, 0]
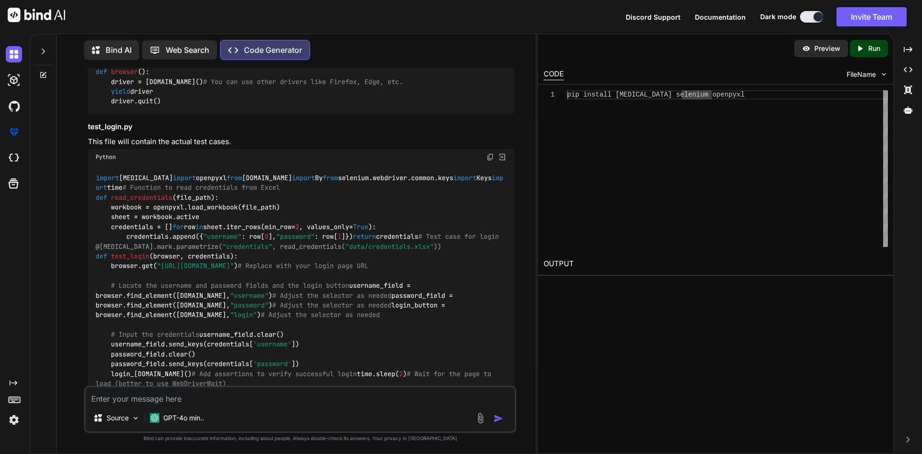
drag, startPoint x: 490, startPoint y: 186, endPoint x: 508, endPoint y: 200, distance: 23.6
click at [490, 161] on img at bounding box center [490, 157] width 8 height 8
drag, startPoint x: 180, startPoint y: 275, endPoint x: 213, endPoint y: 277, distance: 33.7
click at [213, 277] on code "import pytest import openpyxl from selenium.webdriver.common.by import By from …" at bounding box center [299, 285] width 407 height 225
click at [188, 202] on span "file_path" at bounding box center [193, 197] width 35 height 9
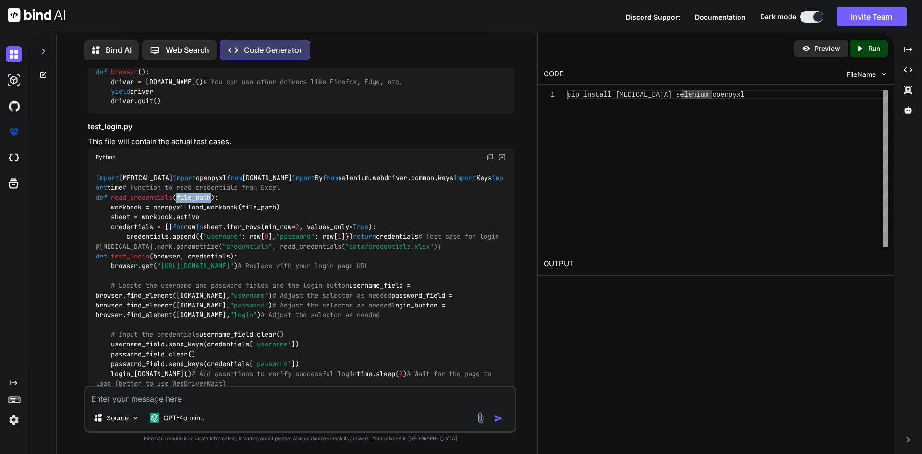
drag, startPoint x: 179, startPoint y: 276, endPoint x: 214, endPoint y: 279, distance: 35.7
click at [214, 279] on code "import pytest import openpyxl from selenium.webdriver.common.by import By from …" at bounding box center [299, 285] width 407 height 225
copy span "file_path"
